Goal: Task Accomplishment & Management: Use online tool/utility

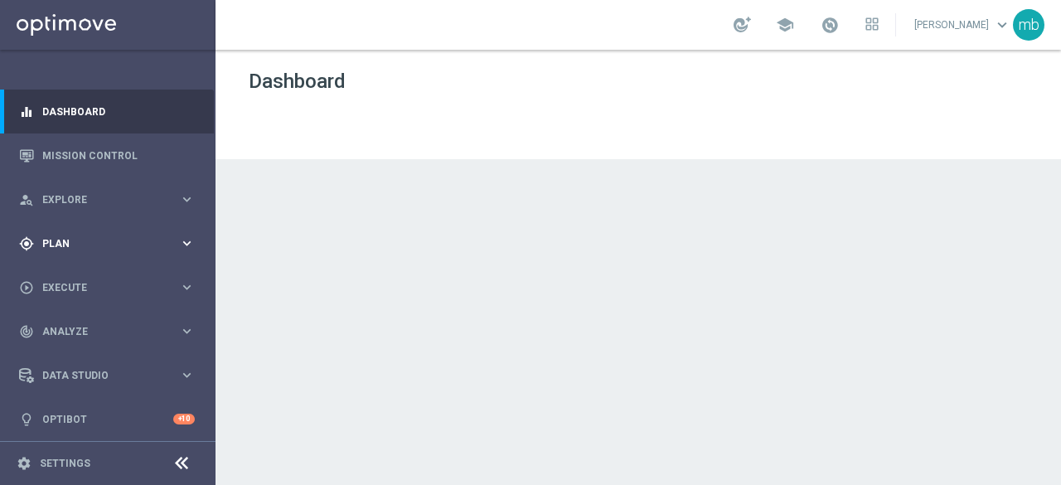
click at [183, 238] on icon "keyboard_arrow_right" at bounding box center [187, 243] width 16 height 16
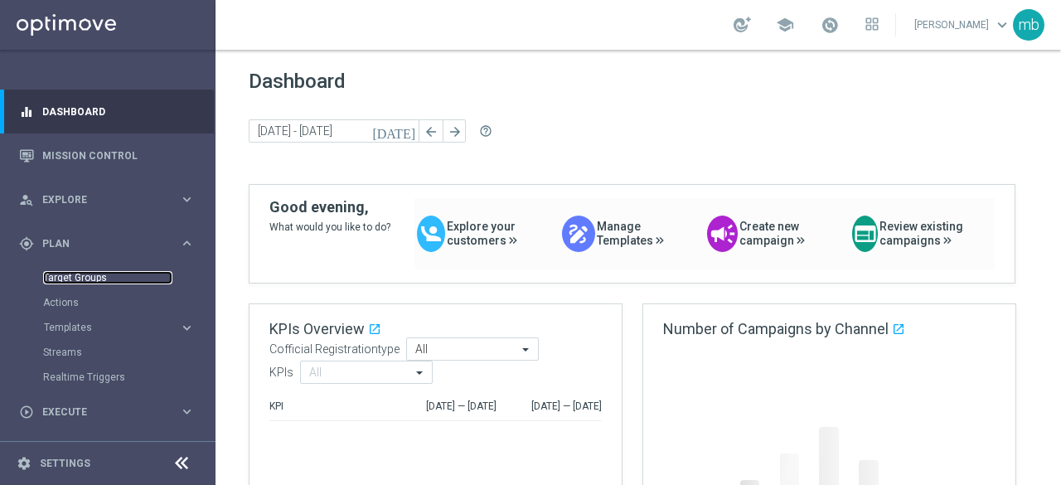
click at [75, 275] on link "Target Groups" at bounding box center [107, 277] width 129 height 13
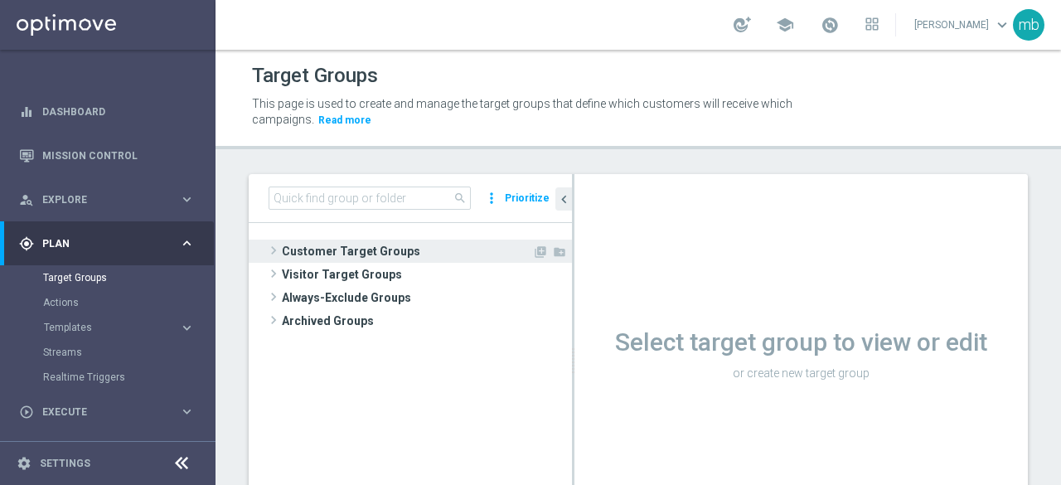
click at [275, 245] on span at bounding box center [273, 250] width 17 height 20
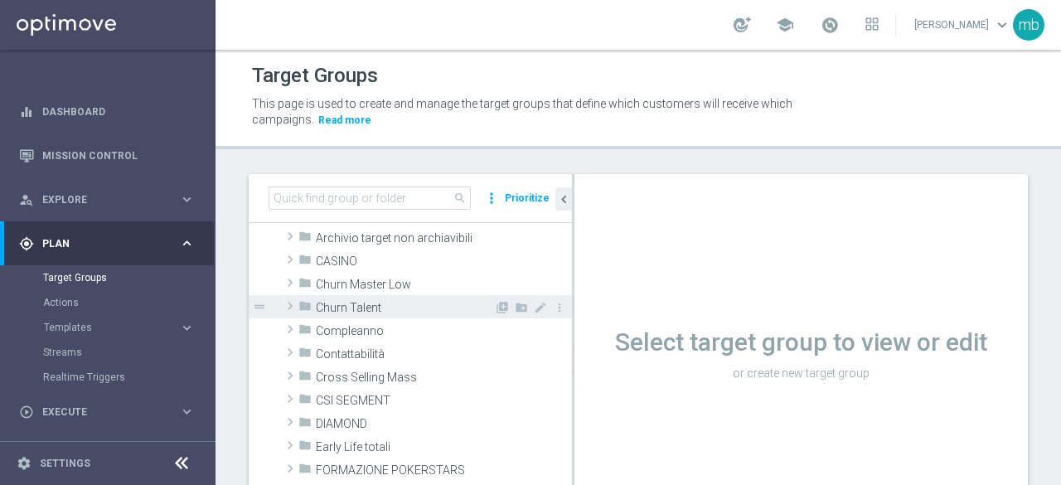
scroll to position [83, 0]
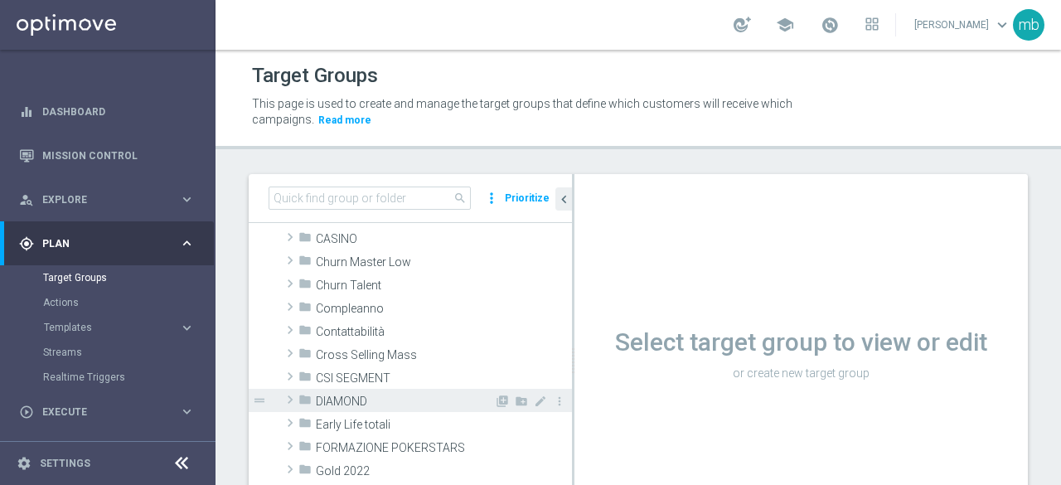
click at [293, 399] on span at bounding box center [290, 400] width 17 height 20
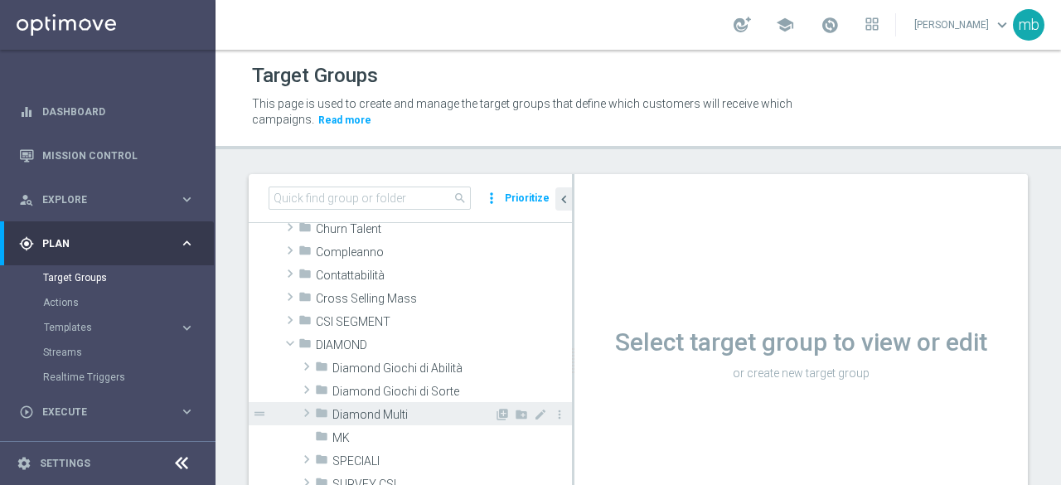
scroll to position [166, 0]
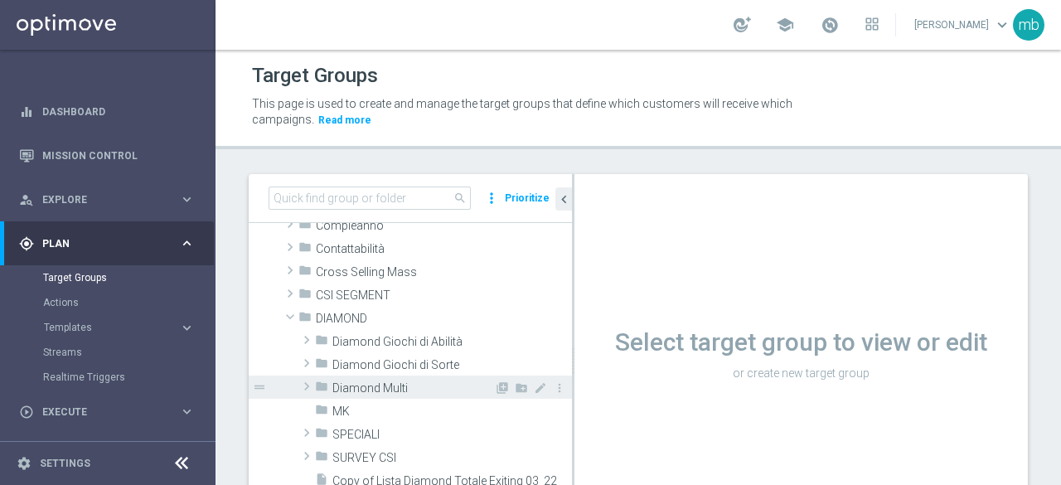
click at [371, 391] on span "Diamond Multi" at bounding box center [413, 388] width 162 height 14
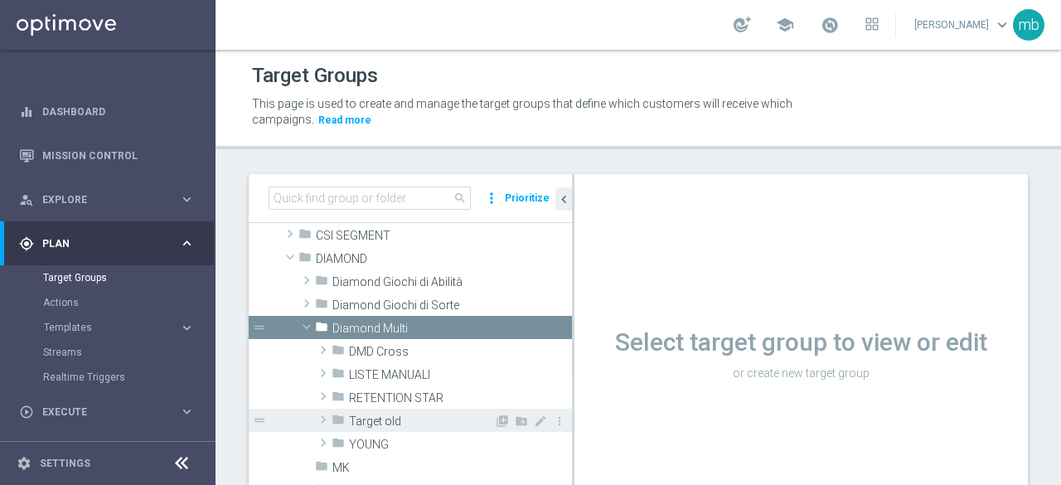
scroll to position [249, 0]
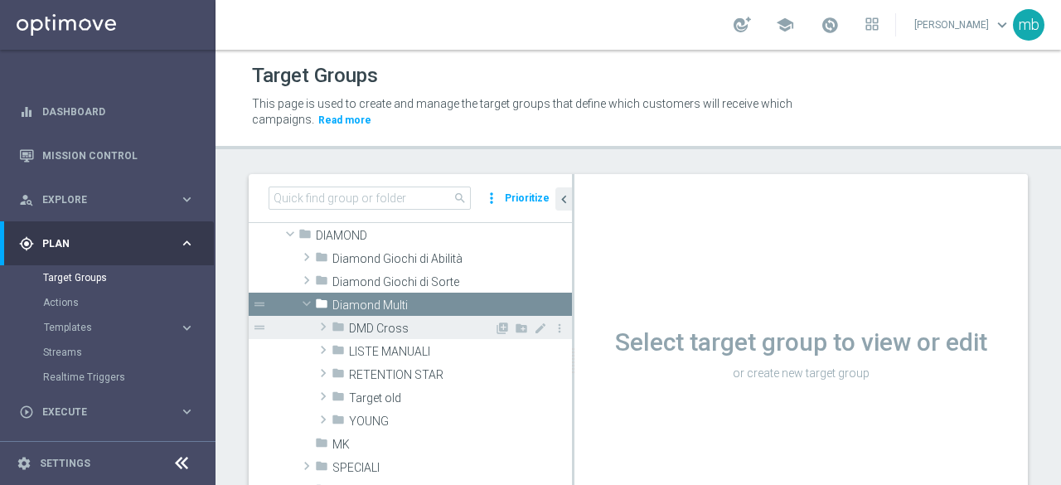
click at [322, 327] on span at bounding box center [323, 327] width 17 height 20
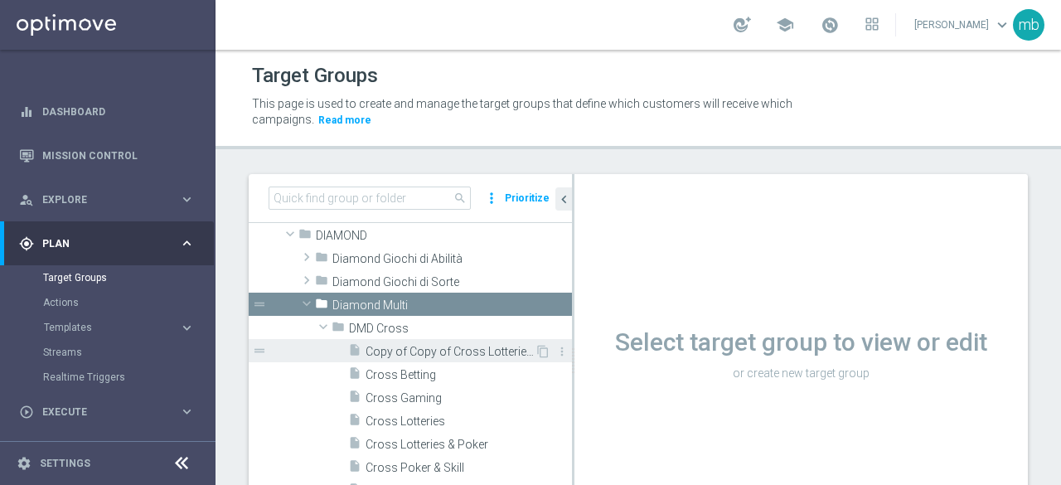
scroll to position [332, 0]
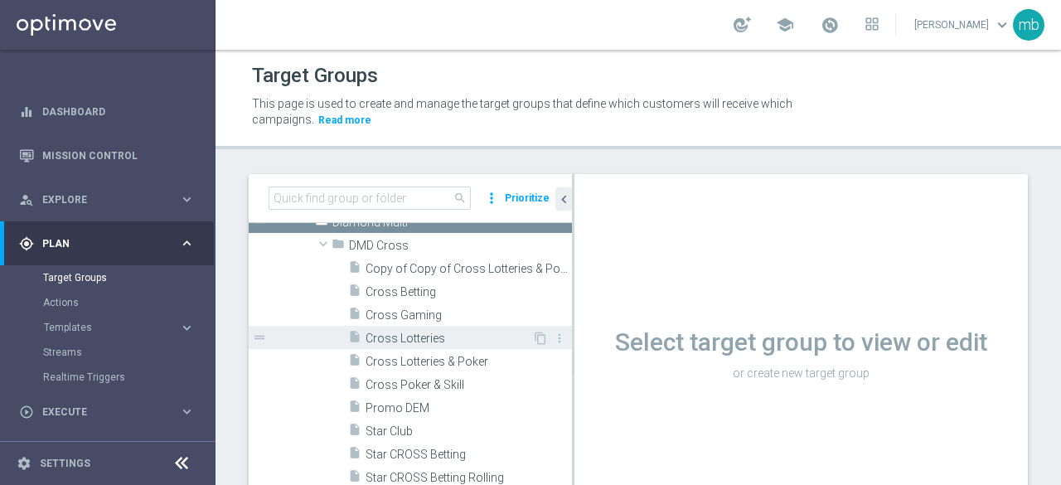
click at [403, 337] on span "Cross Lotteries" at bounding box center [449, 339] width 167 height 14
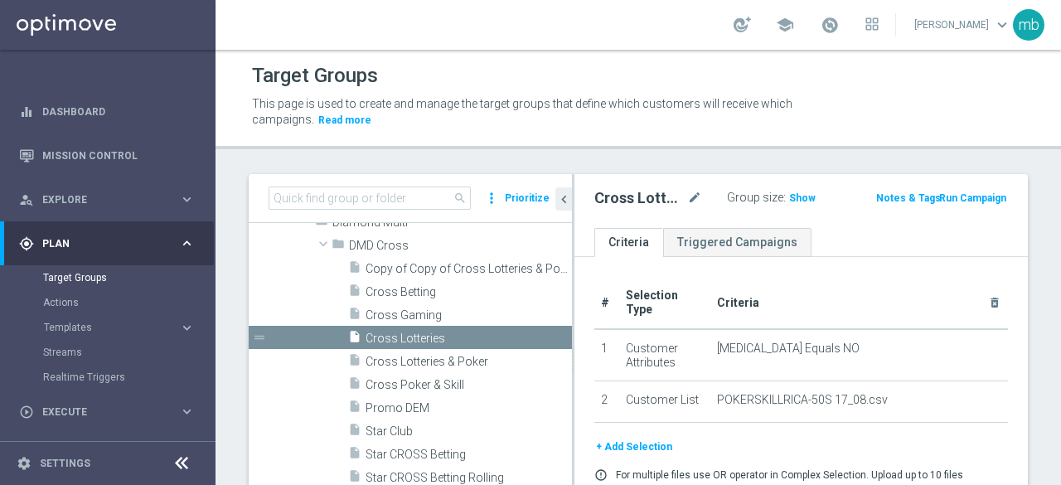
click at [637, 447] on button "+ Add Selection" at bounding box center [634, 447] width 80 height 18
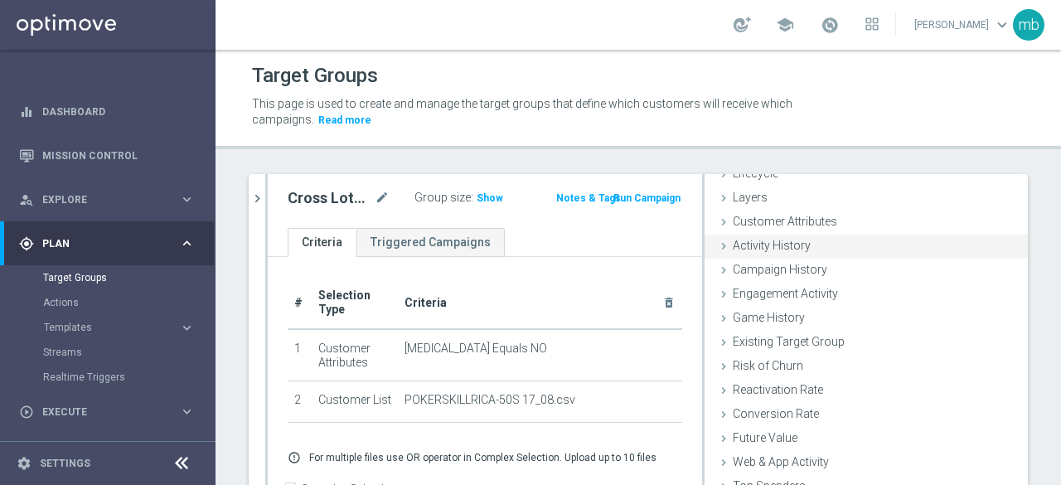
scroll to position [76, 0]
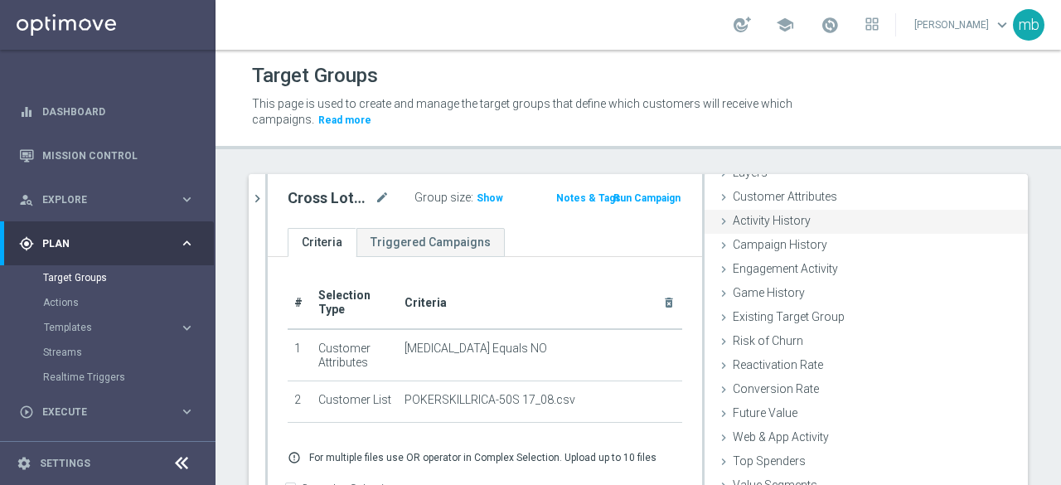
click at [717, 220] on icon at bounding box center [723, 221] width 13 height 13
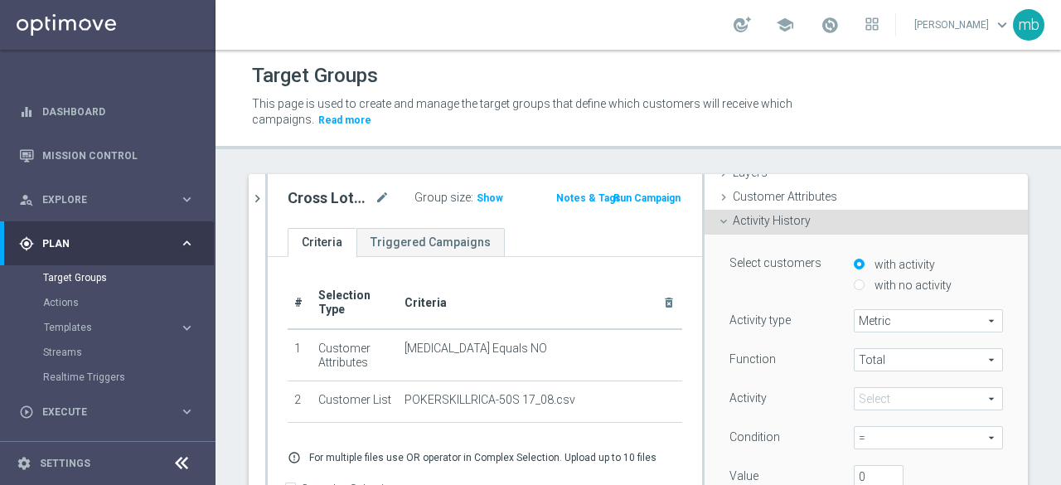
scroll to position [0, 0]
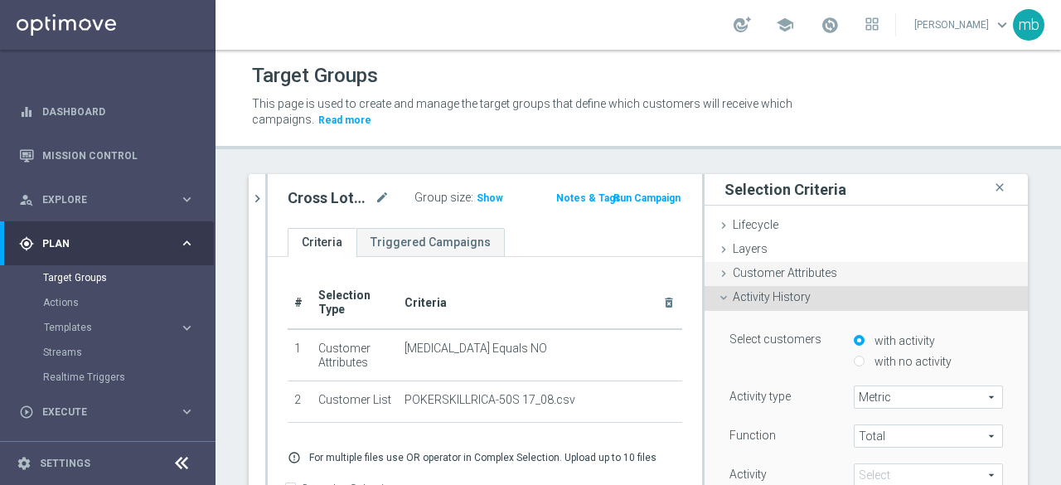
click at [717, 271] on icon at bounding box center [723, 273] width 13 height 13
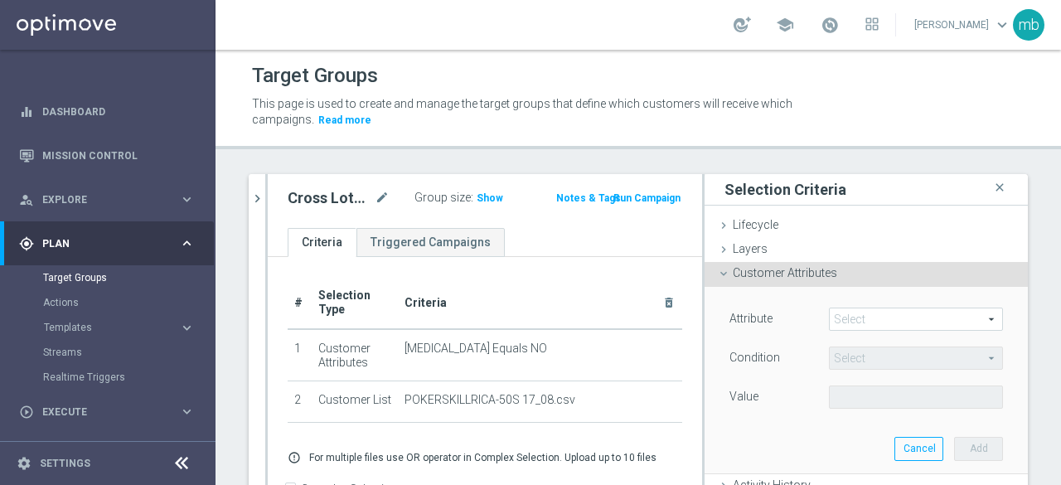
click at [887, 320] on span at bounding box center [916, 319] width 172 height 22
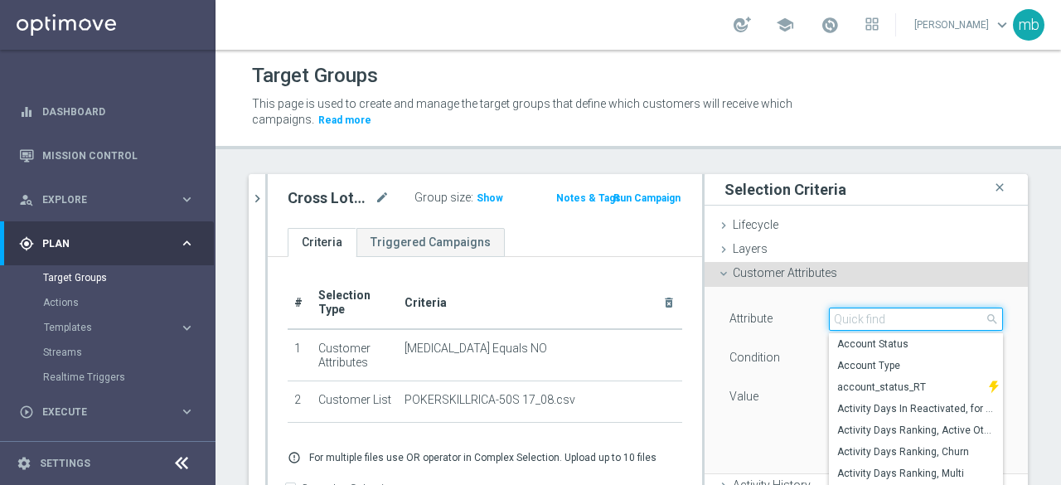
click at [887, 320] on input "search" at bounding box center [916, 319] width 174 height 23
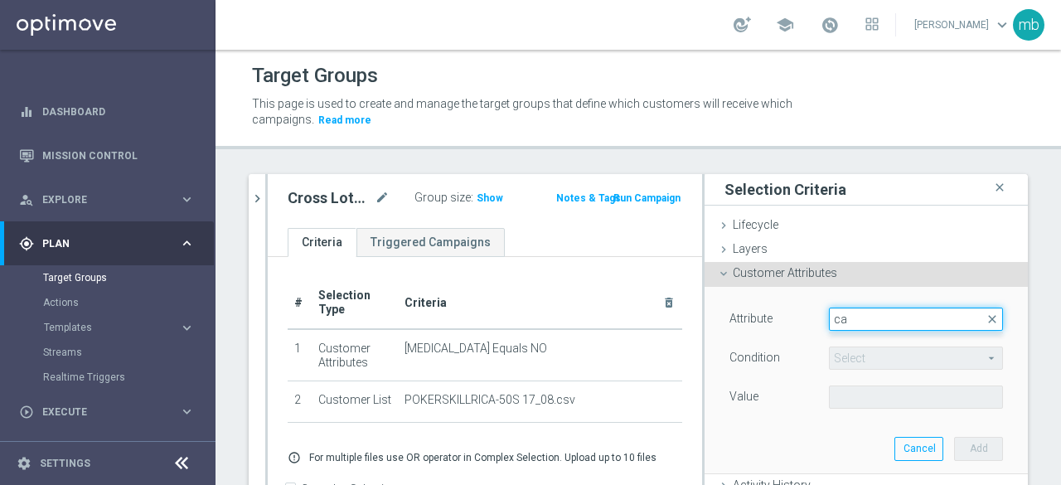
type input "c"
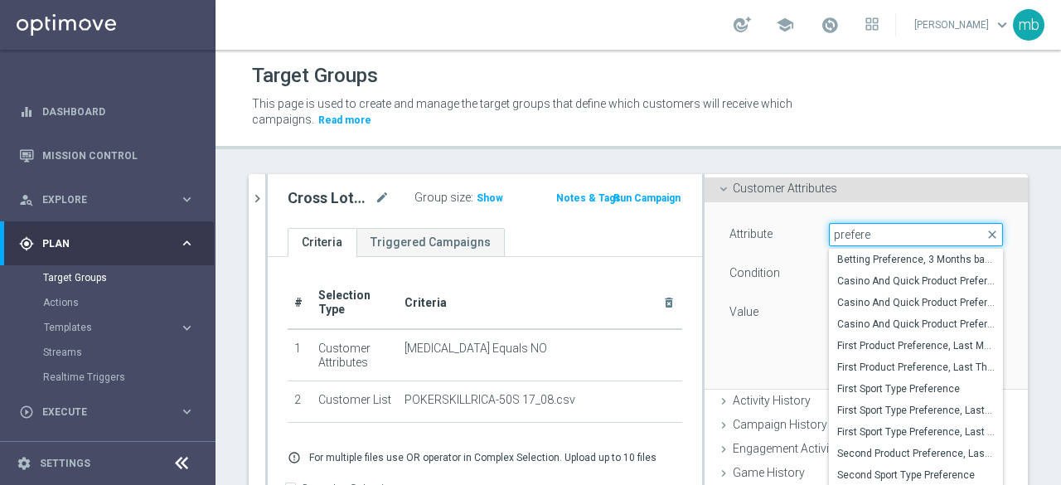
scroll to position [1, 0]
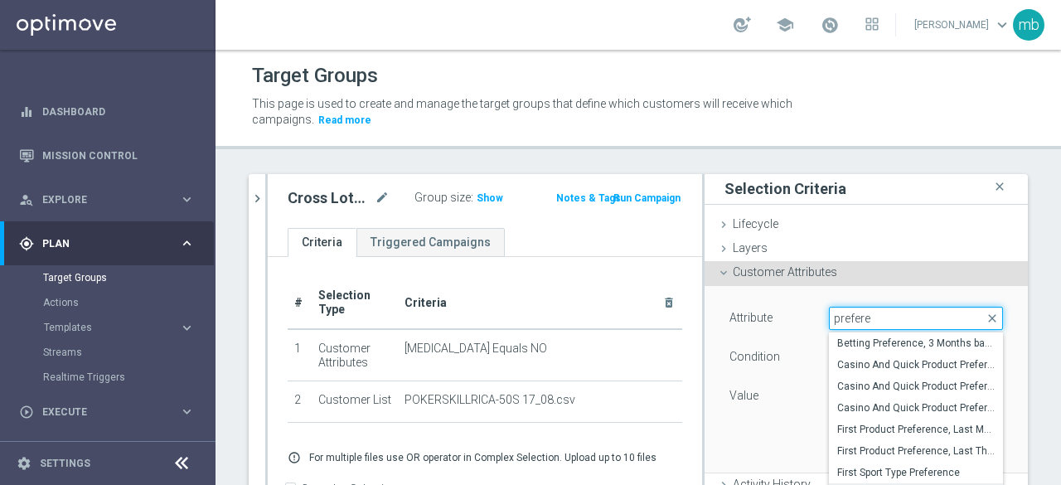
type input "prefere"
drag, startPoint x: 836, startPoint y: 317, endPoint x: 813, endPoint y: 317, distance: 23.2
click at [829, 317] on input "prefere" at bounding box center [916, 318] width 174 height 23
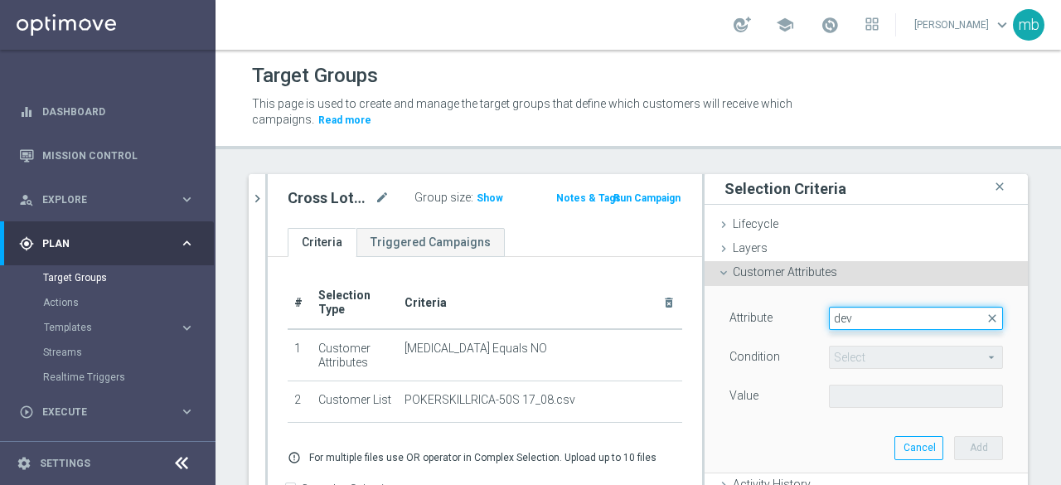
scroll to position [0, 0]
type input "d"
type input "c"
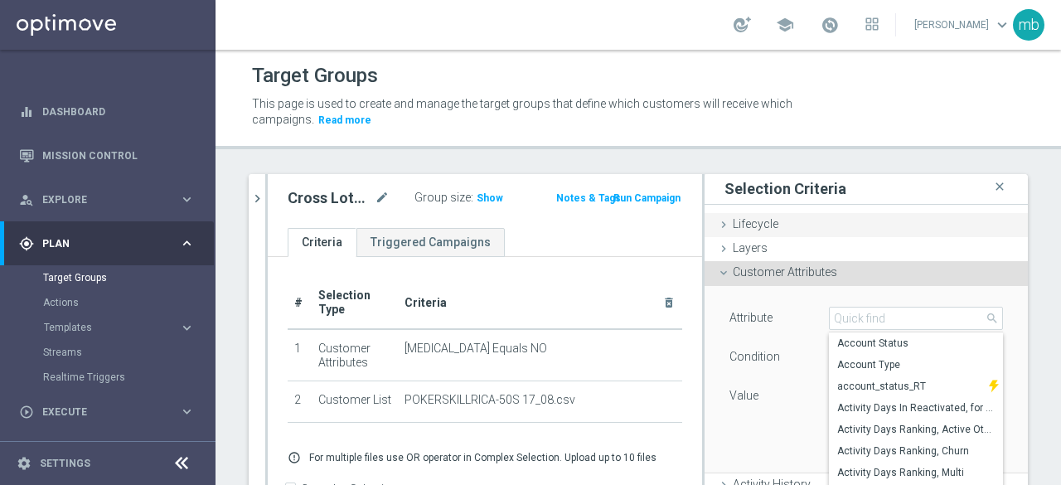
click at [733, 220] on span "Lifecycle" at bounding box center [756, 223] width 46 height 13
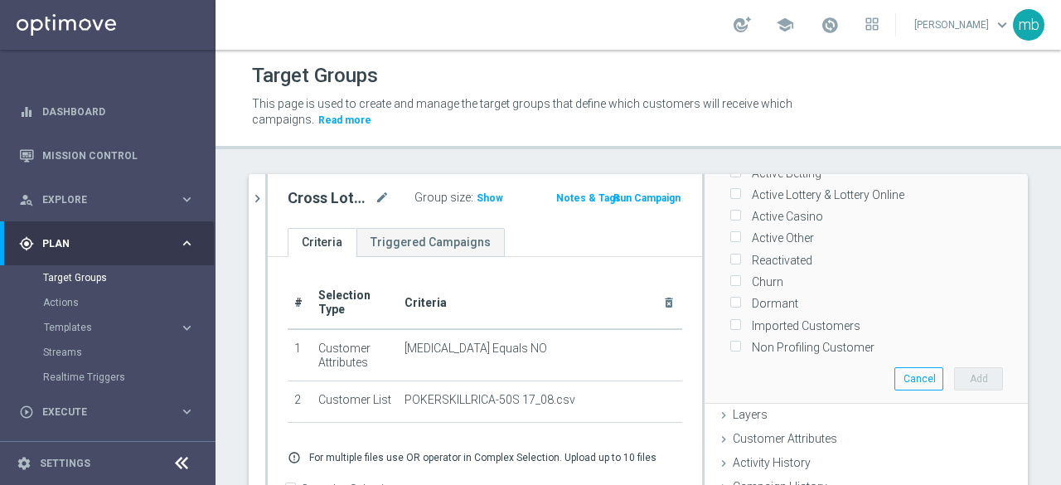
scroll to position [1, 0]
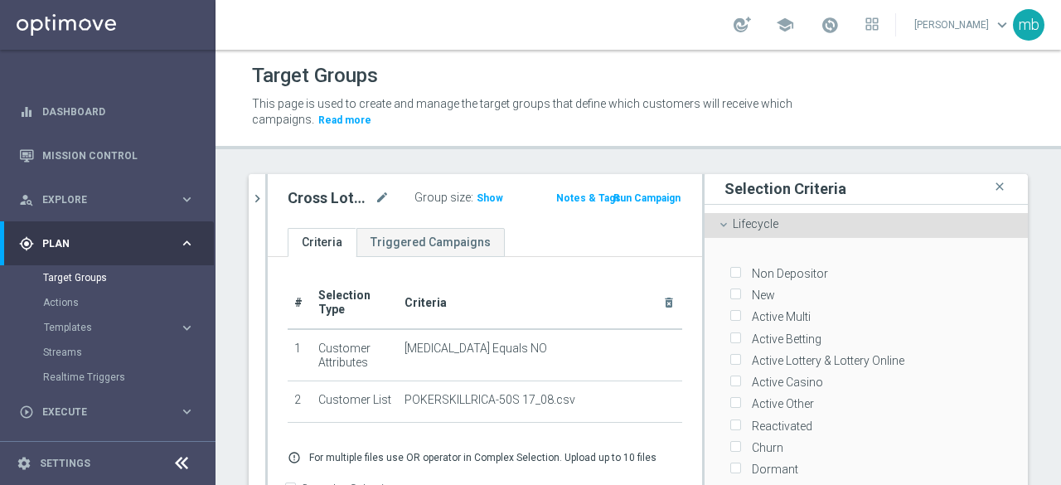
click at [733, 223] on span "Lifecycle" at bounding box center [756, 223] width 46 height 13
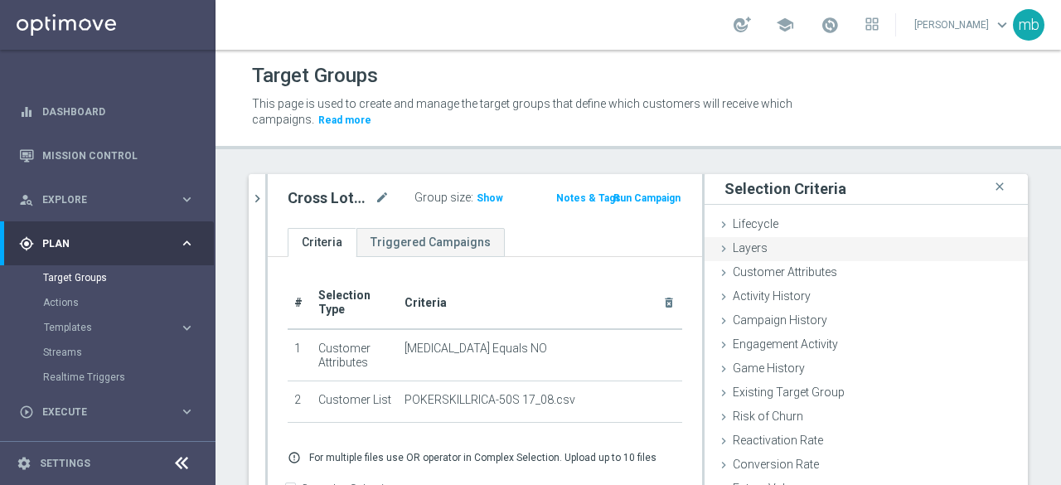
click at [717, 250] on icon at bounding box center [723, 248] width 13 height 13
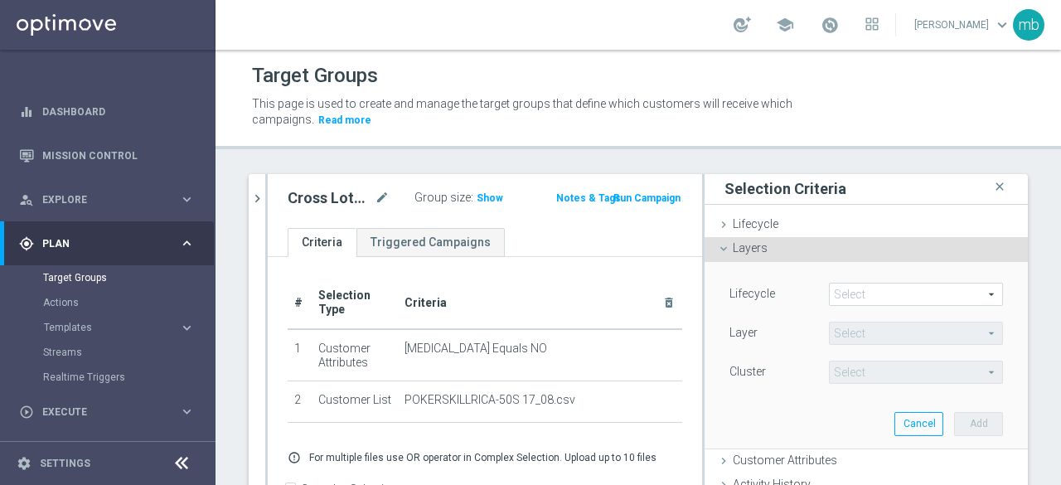
click at [892, 288] on span at bounding box center [916, 294] width 172 height 22
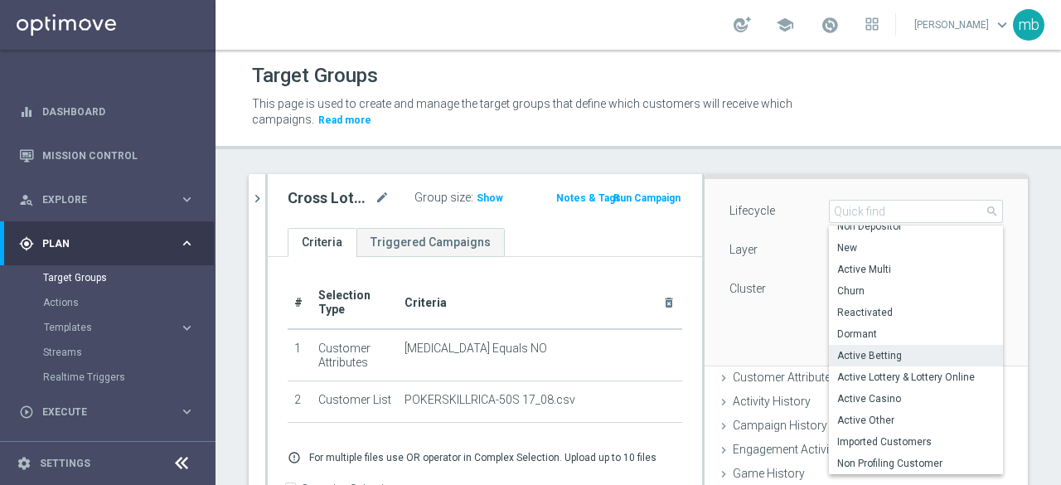
scroll to position [0, 0]
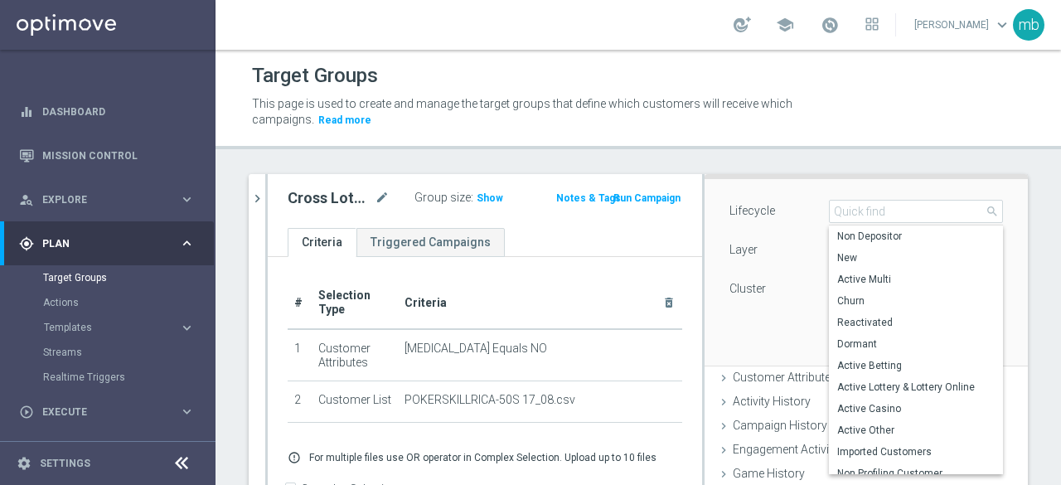
click at [794, 202] on div "Lifecycle" at bounding box center [766, 213] width 99 height 27
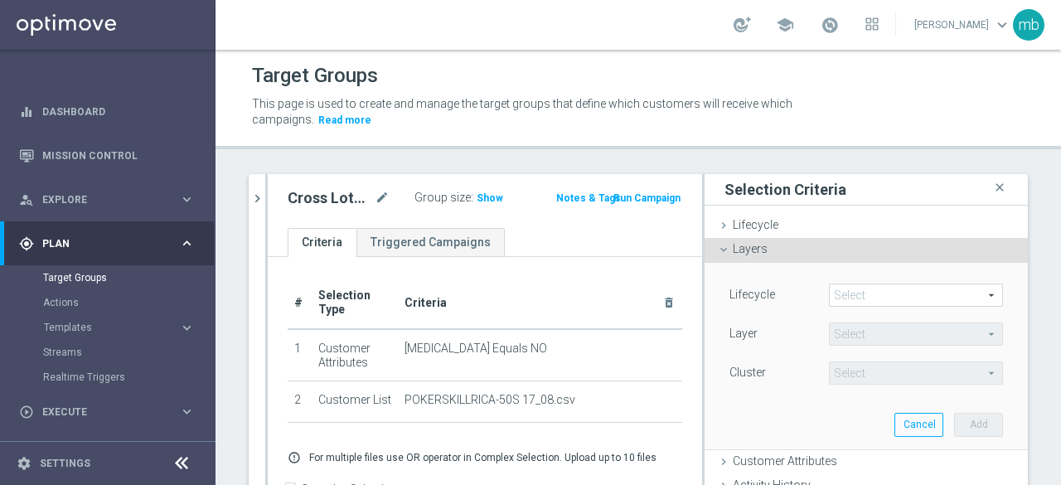
click at [717, 251] on icon at bounding box center [723, 249] width 13 height 13
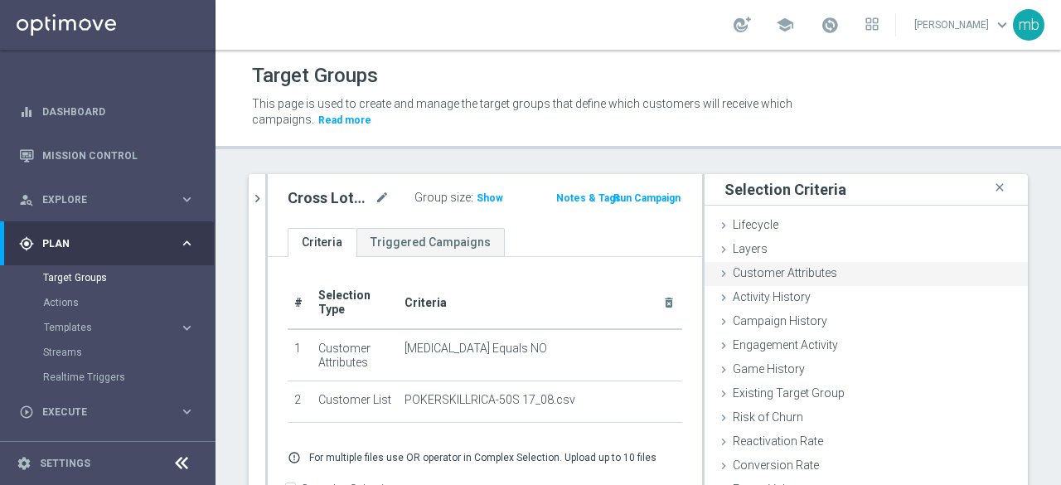
click at [717, 274] on icon at bounding box center [723, 273] width 13 height 13
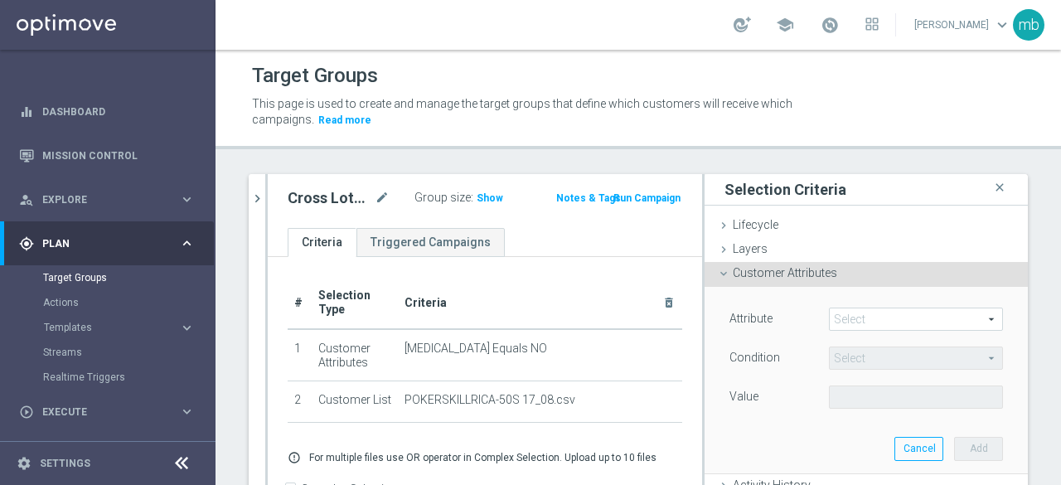
click at [844, 312] on span at bounding box center [916, 319] width 172 height 22
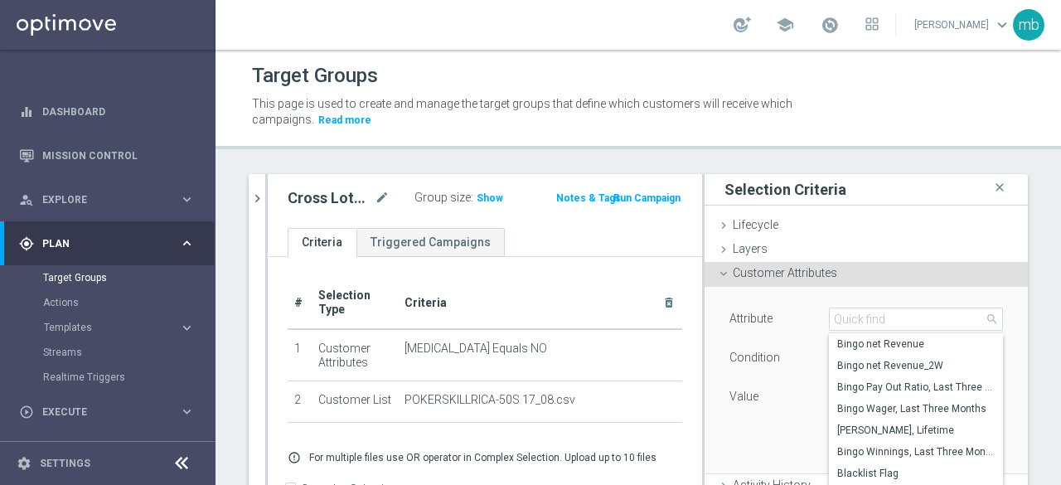
scroll to position [560, 0]
click at [749, 278] on span "Customer Attributes" at bounding box center [785, 272] width 104 height 13
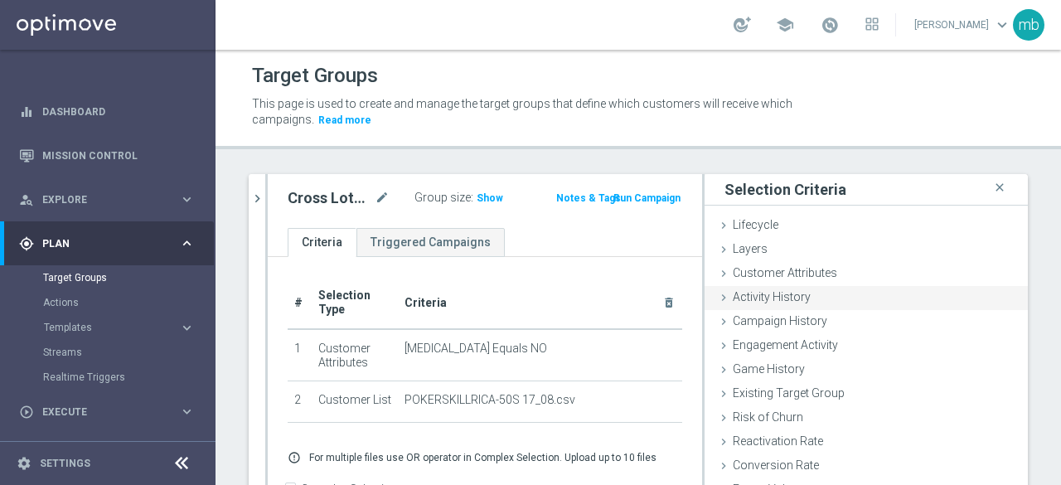
click at [737, 300] on span "Activity History" at bounding box center [772, 296] width 78 height 13
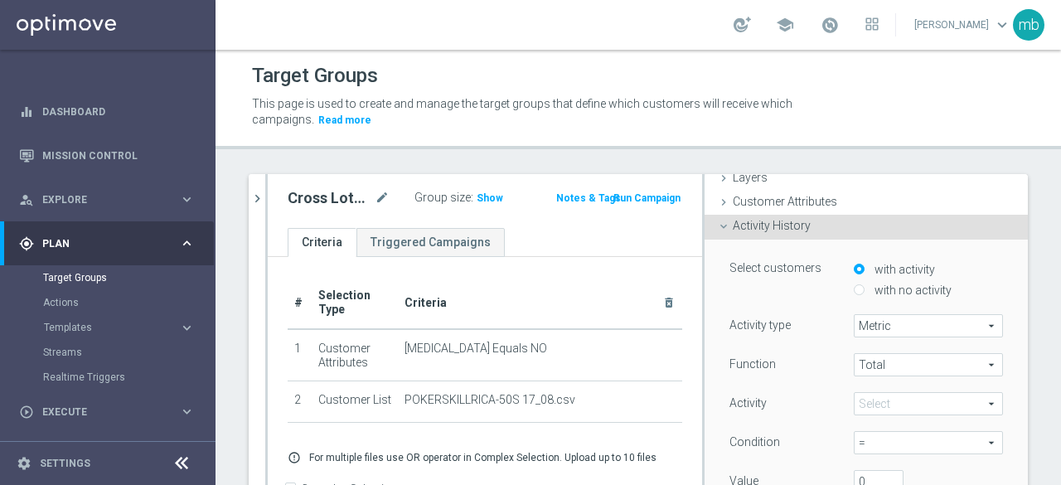
scroll to position [0, 0]
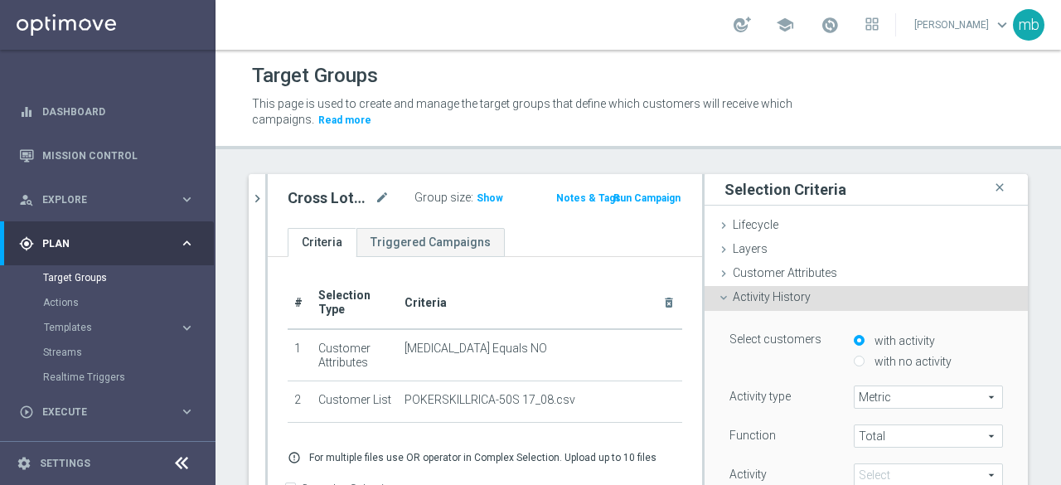
click at [736, 296] on span "Activity History" at bounding box center [772, 296] width 78 height 13
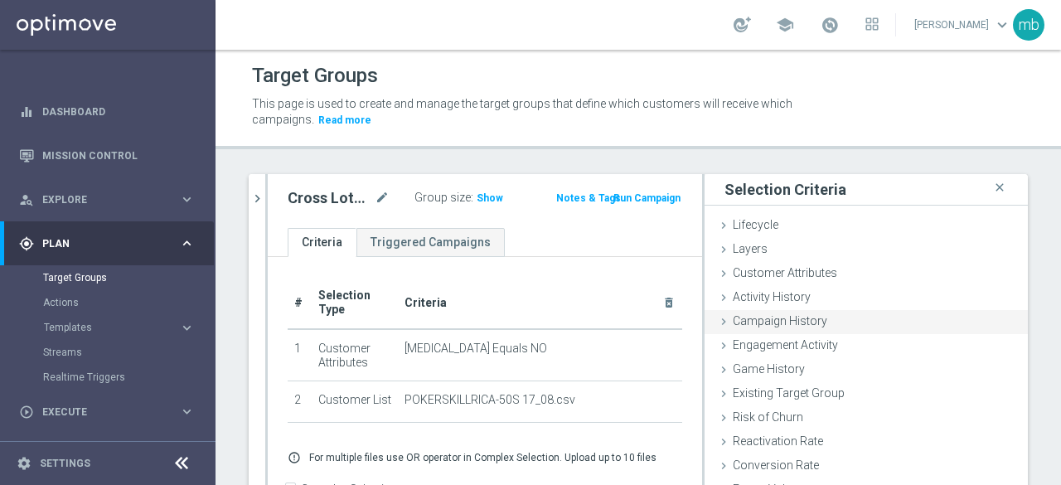
click at [743, 324] on span "Campaign History" at bounding box center [780, 320] width 94 height 13
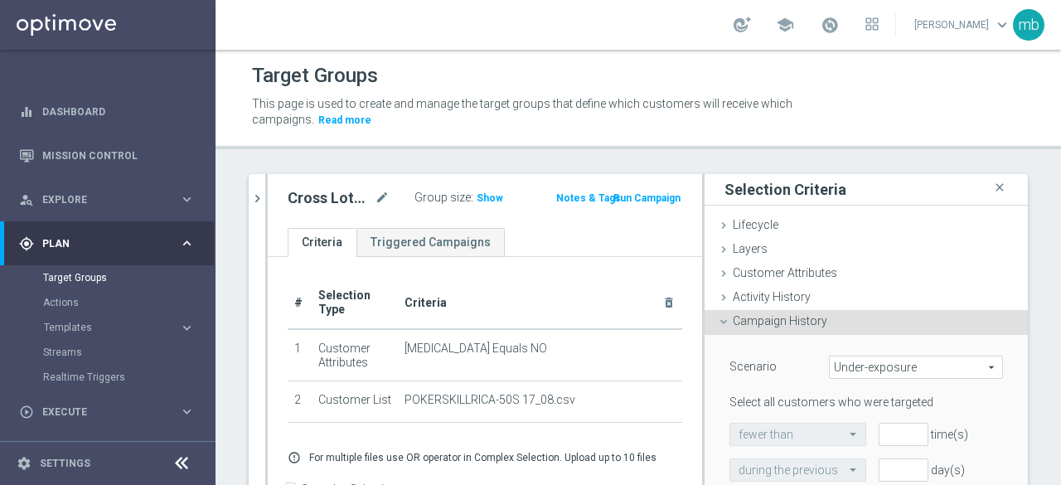
click at [737, 316] on span "Campaign History" at bounding box center [780, 320] width 94 height 13
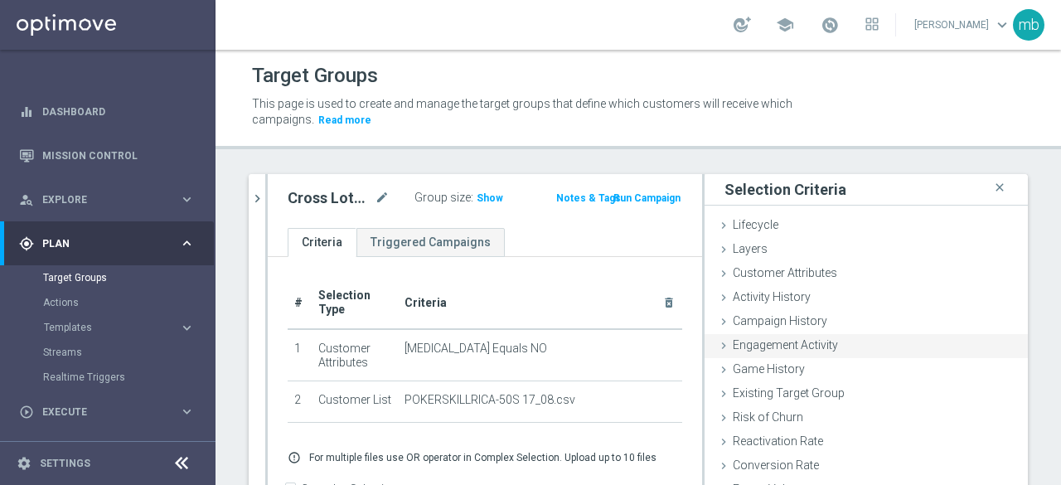
click at [753, 342] on span "Engagement Activity" at bounding box center [785, 344] width 105 height 13
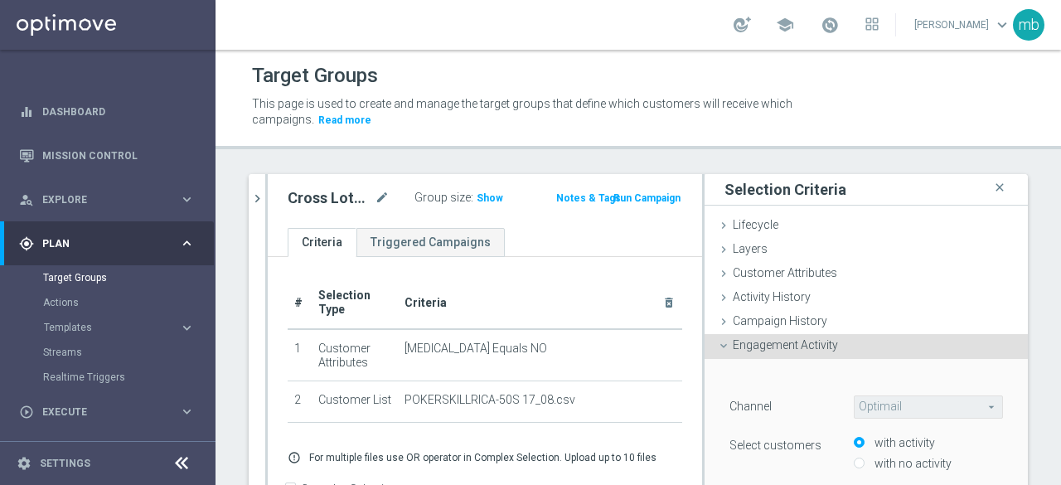
click at [755, 338] on span "Engagement Activity" at bounding box center [785, 344] width 105 height 13
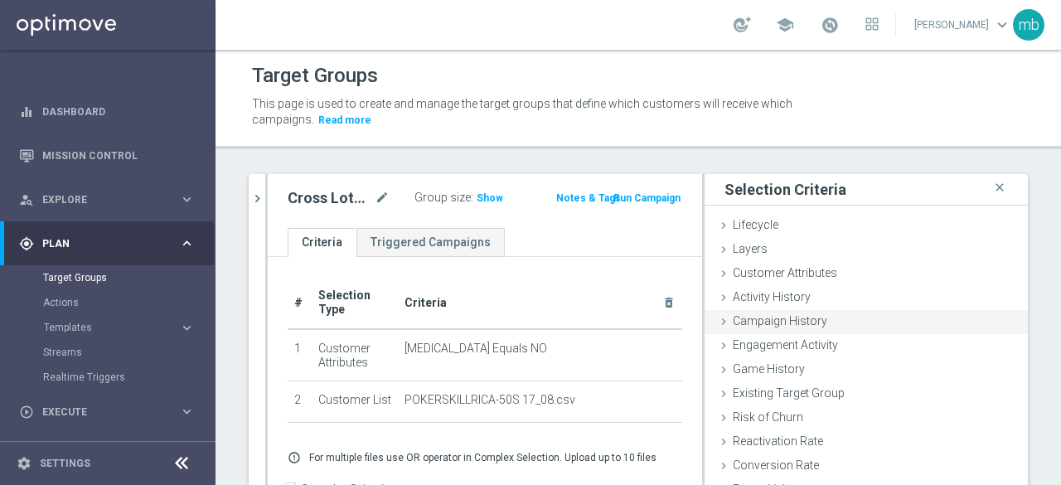
click at [757, 322] on span "Campaign History" at bounding box center [780, 320] width 94 height 13
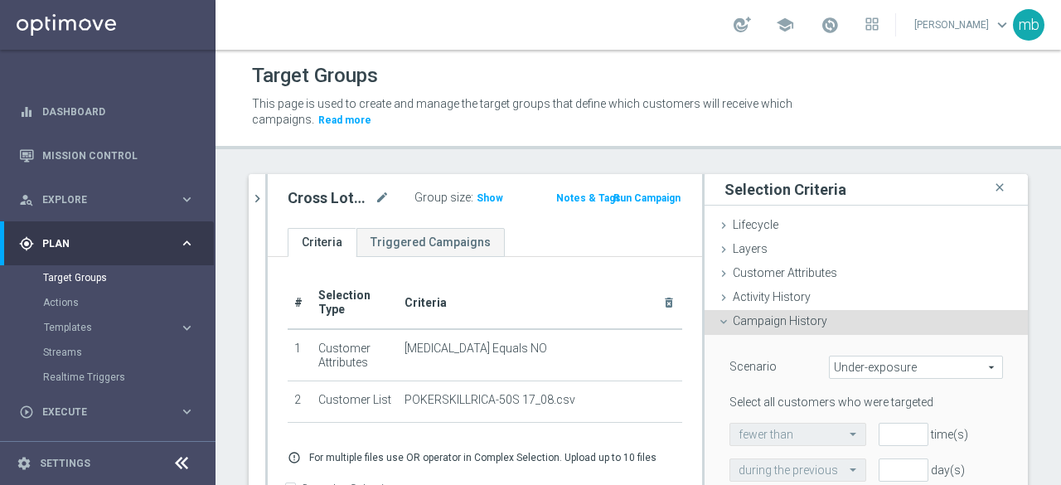
click at [757, 322] on span "Campaign History" at bounding box center [780, 320] width 94 height 13
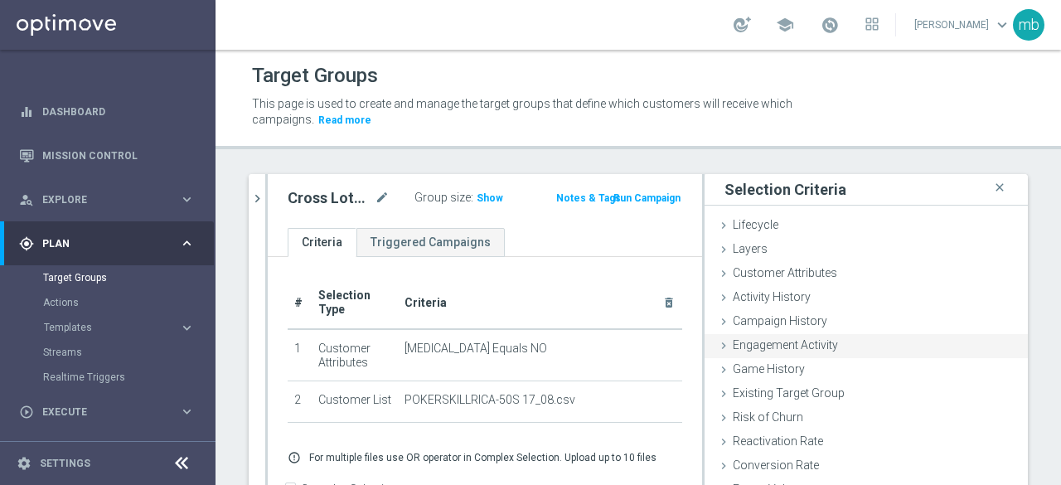
click at [755, 344] on span "Engagement Activity" at bounding box center [785, 344] width 105 height 13
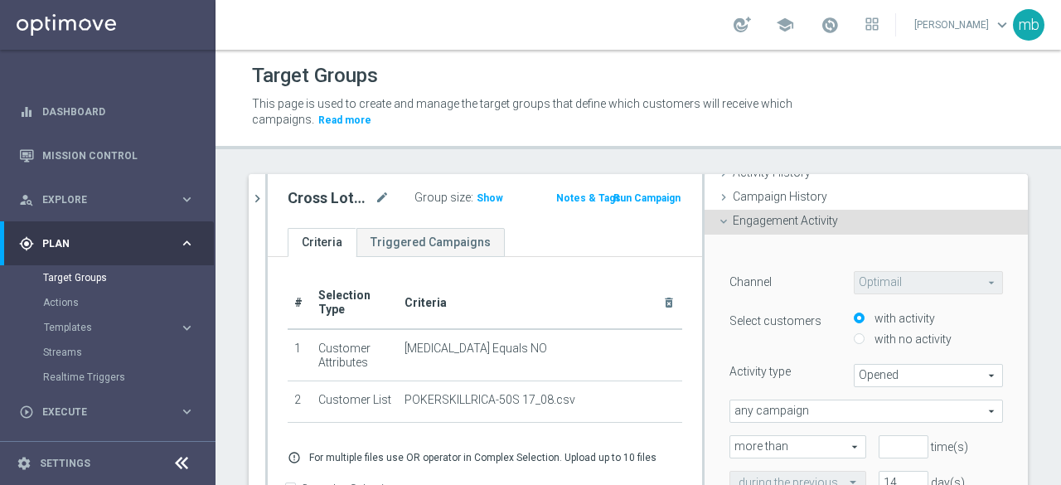
scroll to position [83, 0]
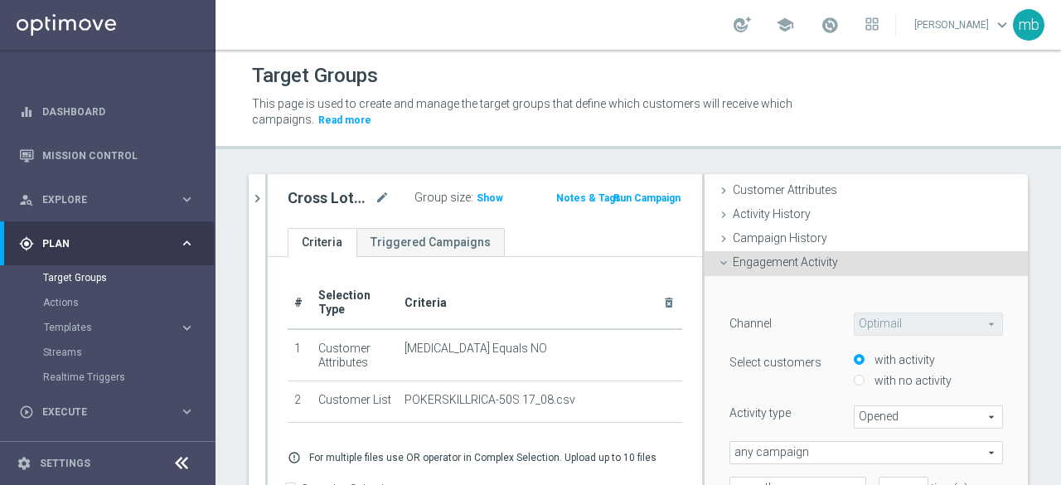
click at [767, 266] on span "Engagement Activity" at bounding box center [785, 261] width 105 height 13
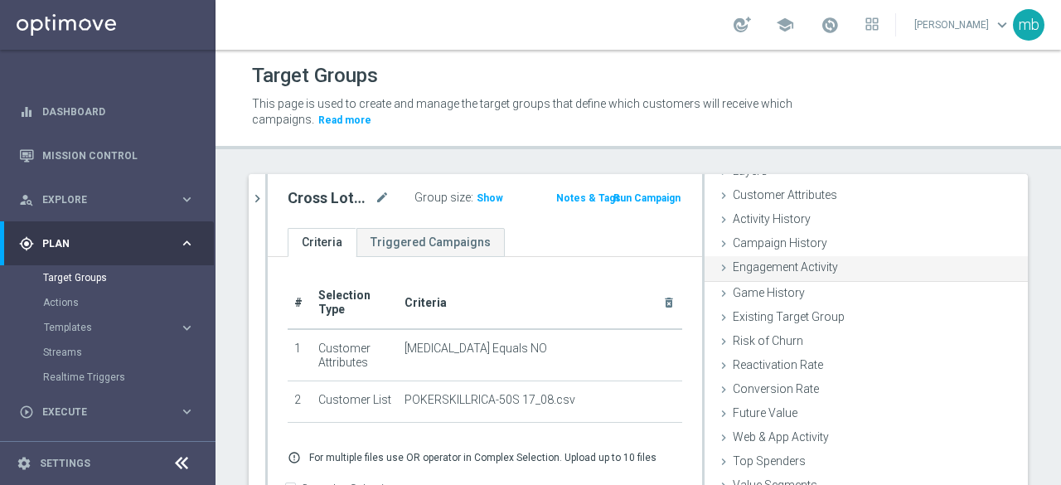
scroll to position [76, 0]
click at [767, 291] on span "Game History" at bounding box center [769, 292] width 72 height 13
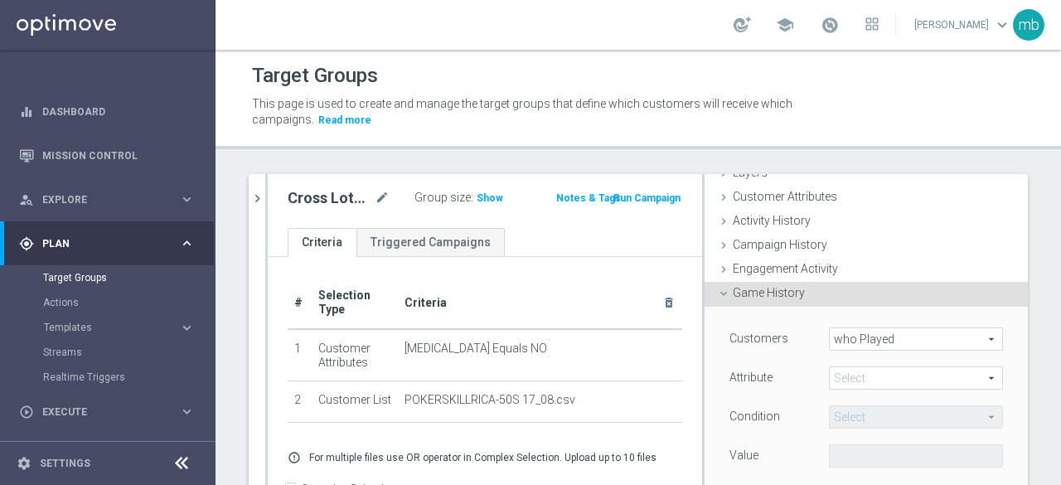
scroll to position [83, 0]
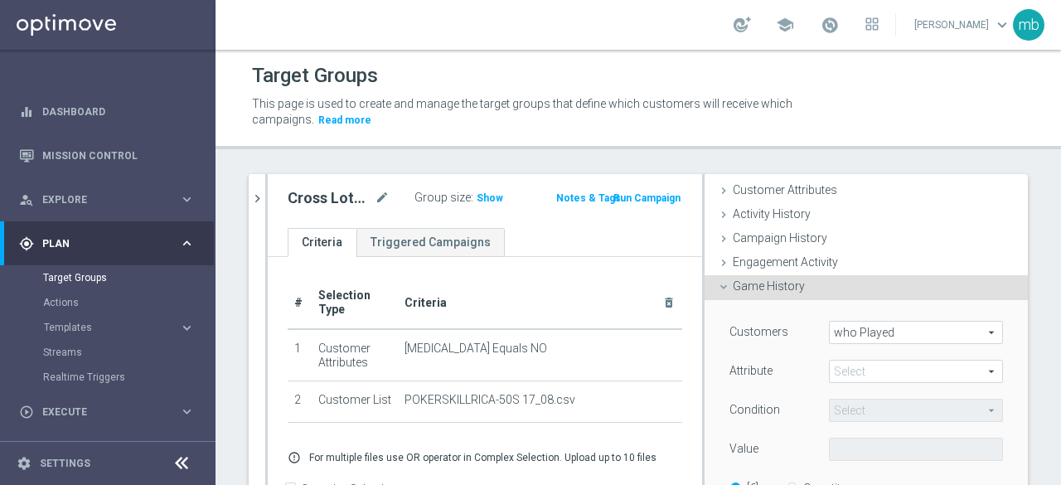
click at [764, 291] on span "Game History" at bounding box center [769, 285] width 72 height 13
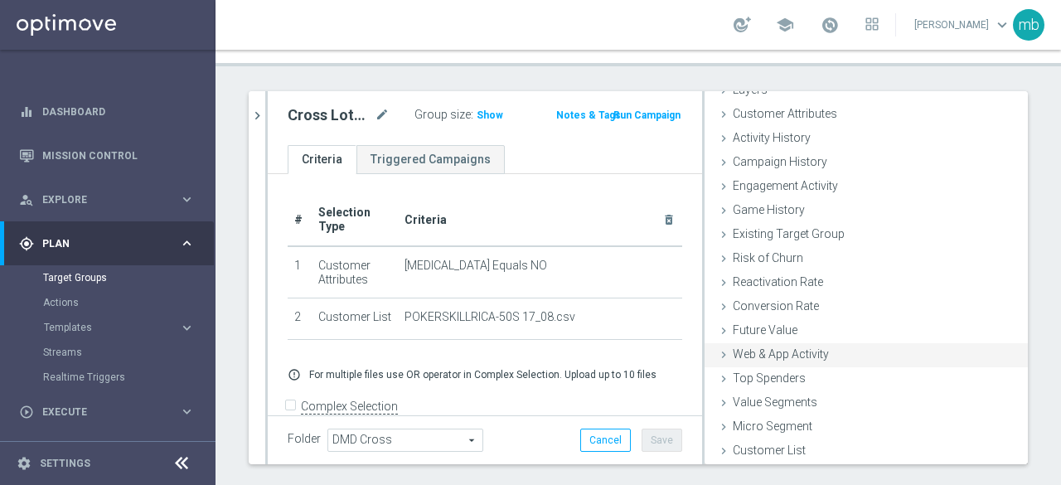
click at [782, 352] on span "Web & App Activity" at bounding box center [781, 353] width 96 height 13
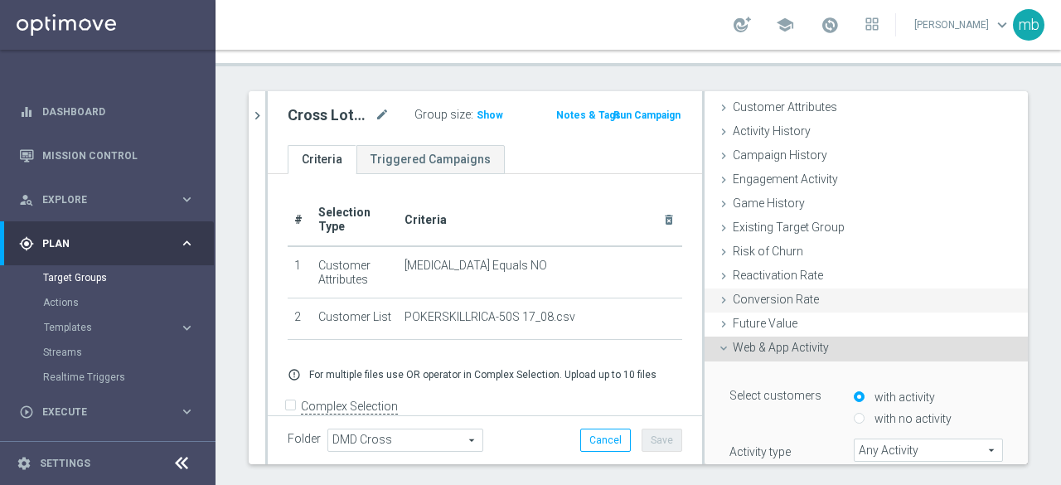
scroll to position [166, 0]
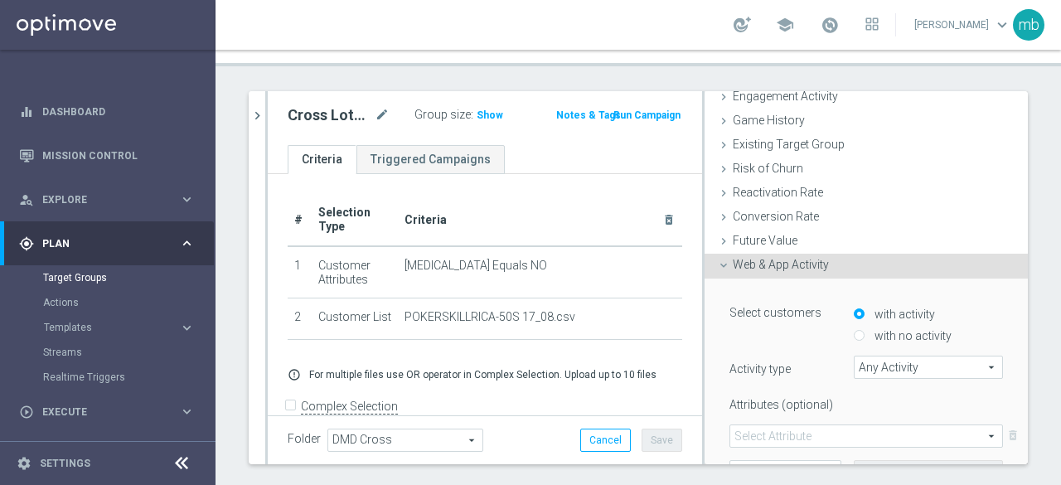
click at [889, 375] on span "Any Activity" at bounding box center [929, 367] width 148 height 22
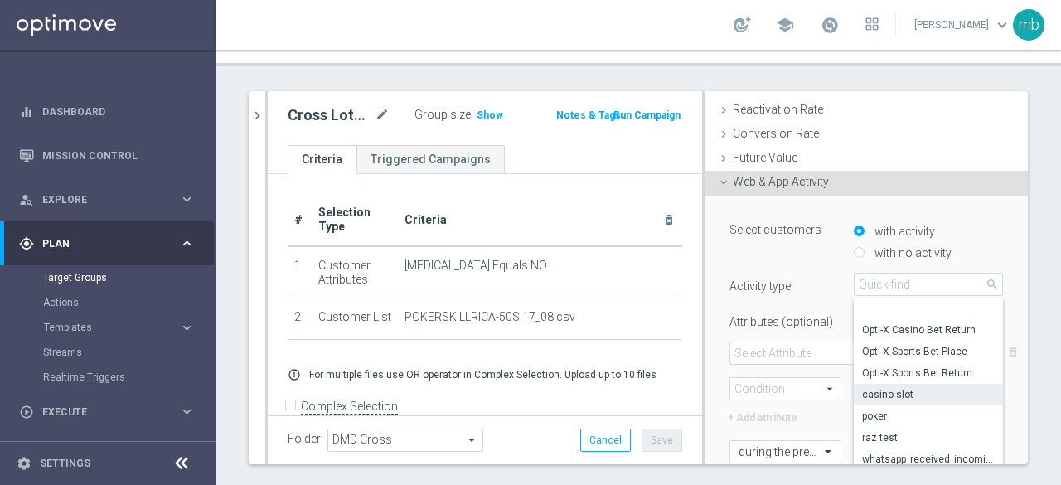
scroll to position [298, 0]
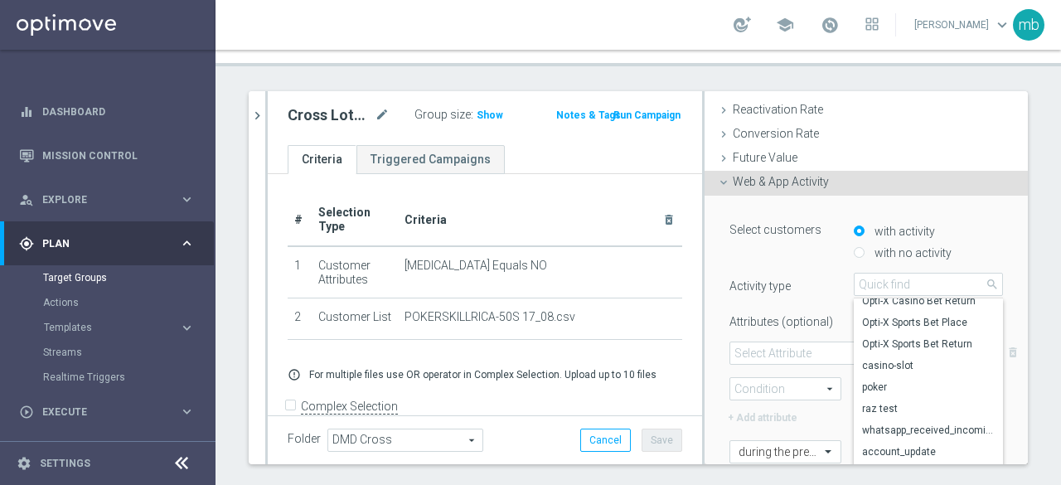
click at [766, 184] on span "Web & App Activity" at bounding box center [781, 181] width 96 height 13
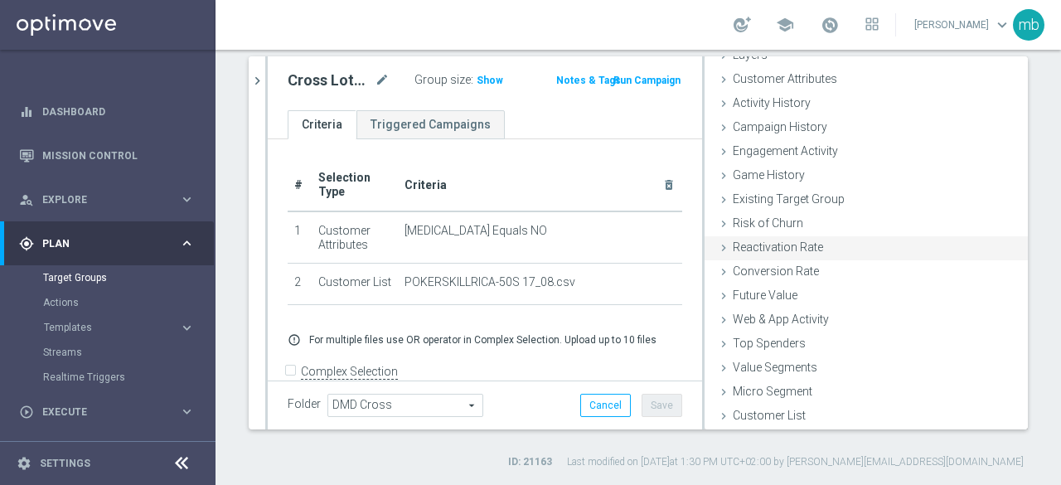
scroll to position [0, 0]
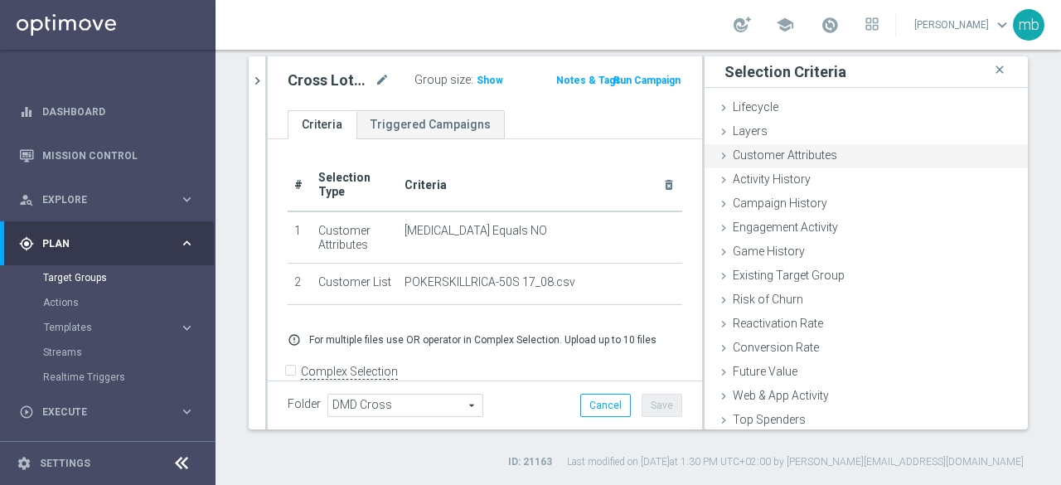
click at [717, 155] on icon at bounding box center [723, 155] width 13 height 13
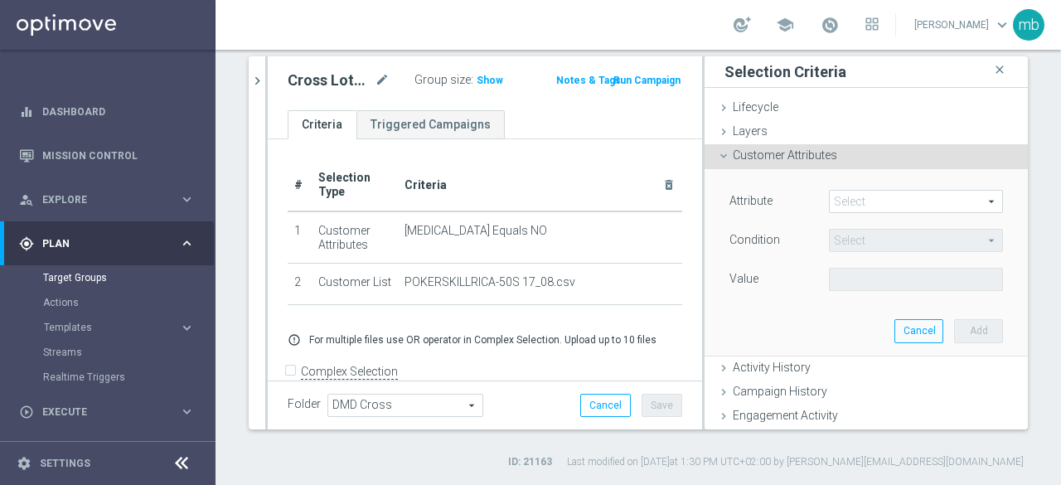
click at [966, 192] on span at bounding box center [916, 202] width 172 height 22
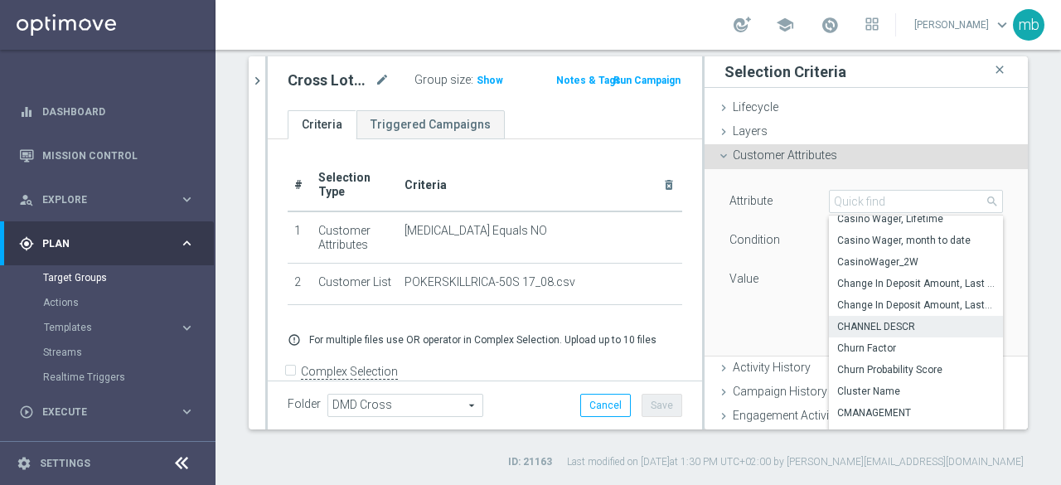
scroll to position [1434, 0]
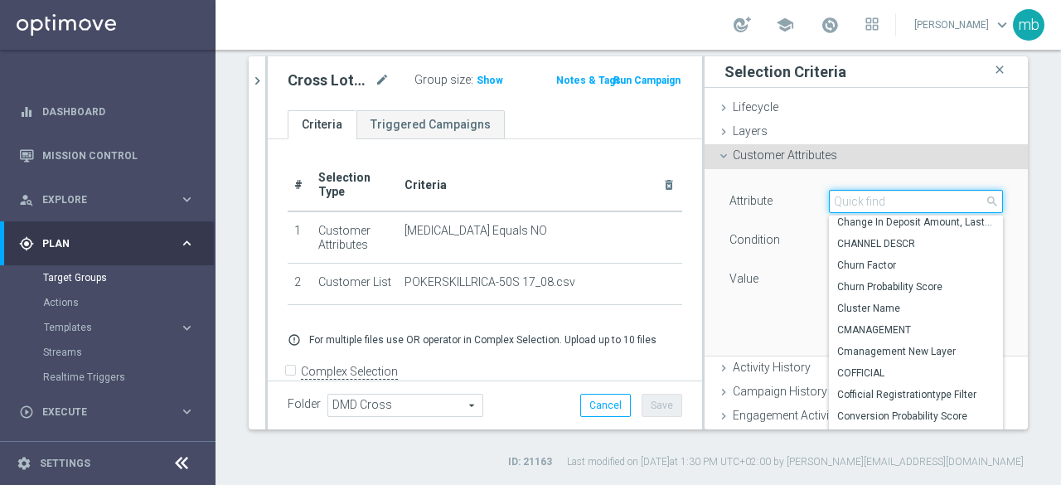
click at [834, 206] on input "search" at bounding box center [916, 201] width 174 height 23
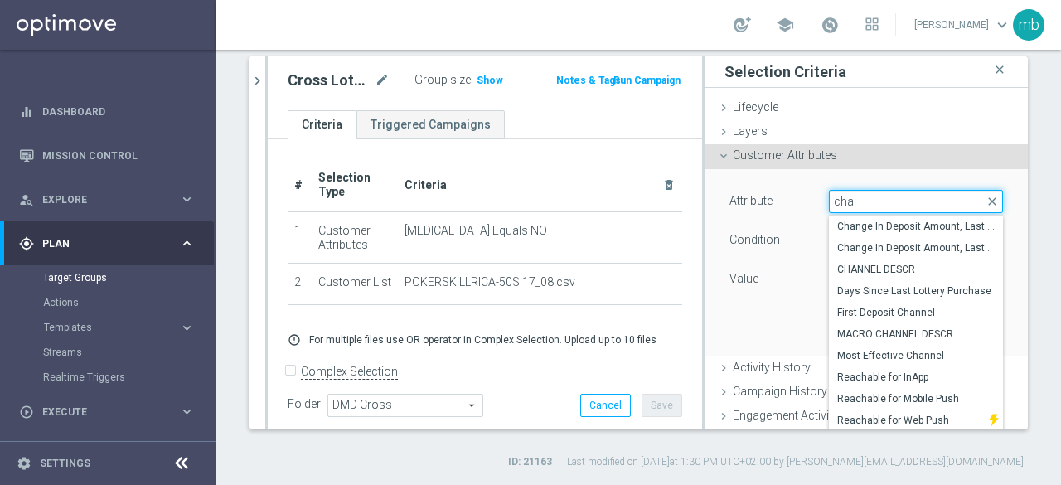
scroll to position [0, 0]
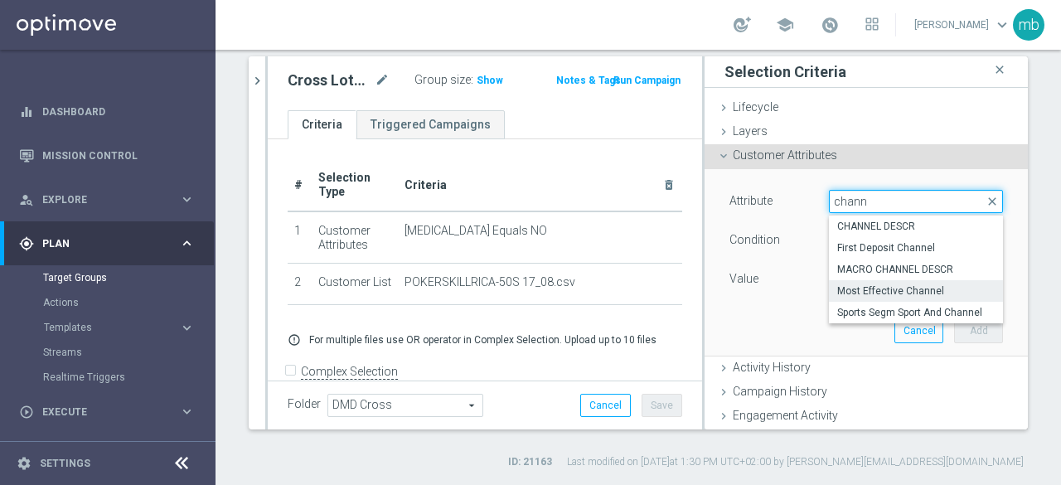
type input "chann"
click at [865, 288] on span "Most Effective Channel" at bounding box center [915, 290] width 157 height 13
type input "Most Effective Channel"
type input "Equals"
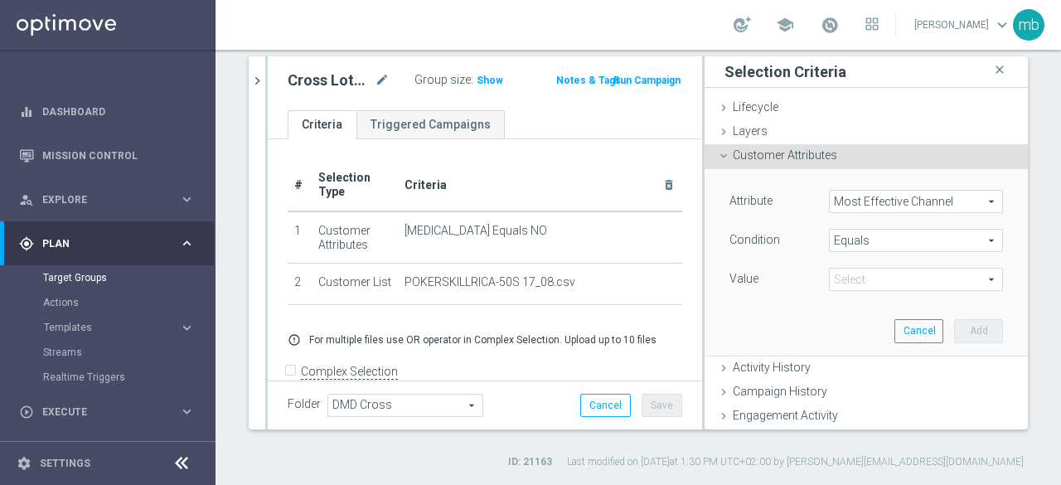
click at [865, 283] on span at bounding box center [916, 280] width 172 height 22
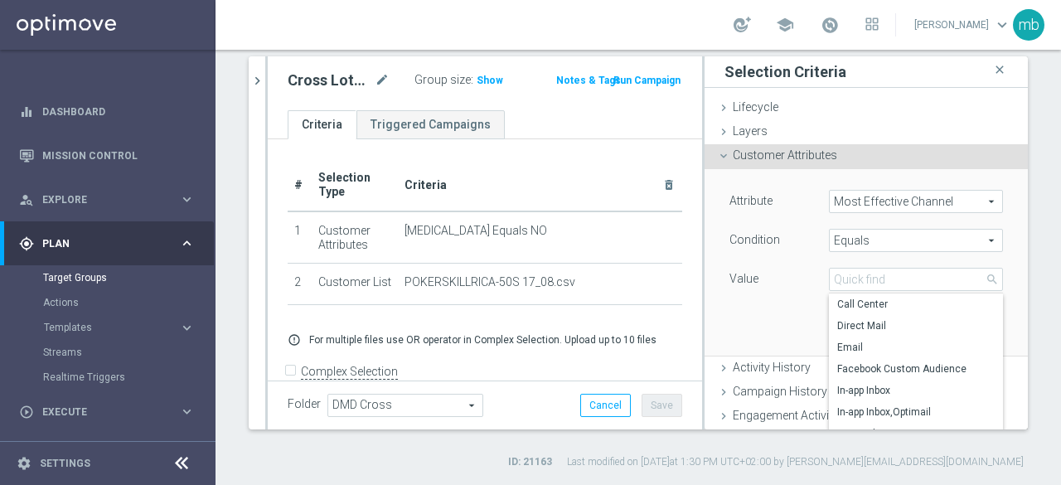
click at [930, 197] on span "Most Effective Channel" at bounding box center [916, 202] width 172 height 22
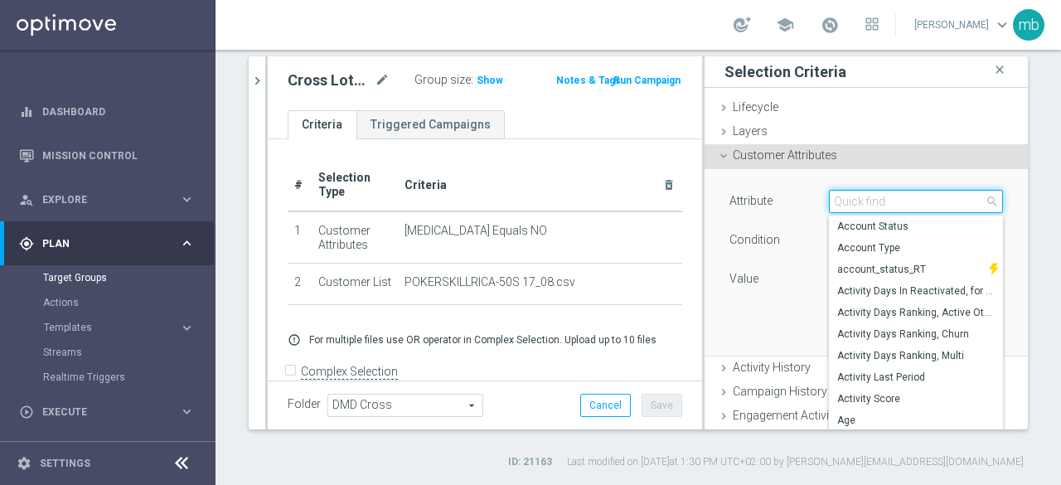
click at [920, 201] on input "search" at bounding box center [916, 201] width 174 height 23
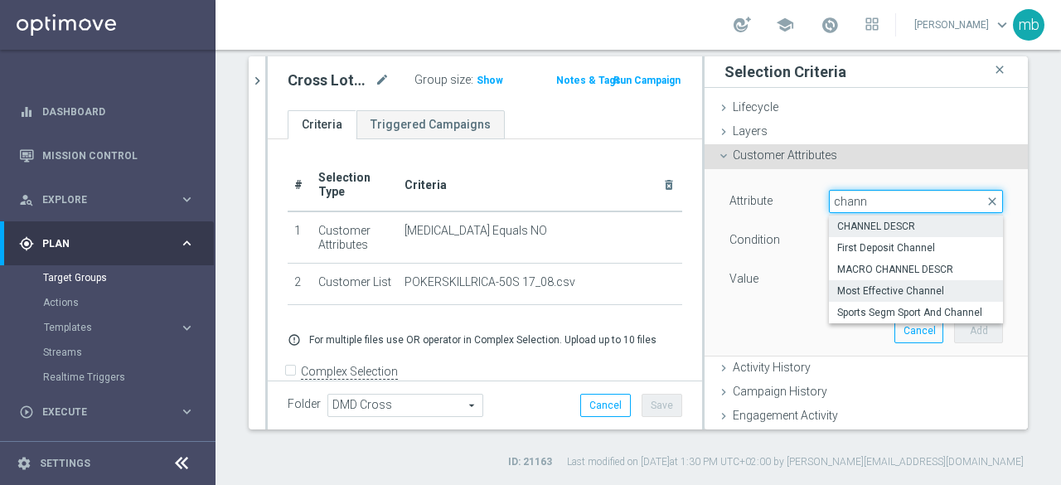
type input "chann"
click at [866, 220] on span "CHANNEL DESCR" at bounding box center [915, 226] width 157 height 13
type input "CHANNEL DESCR"
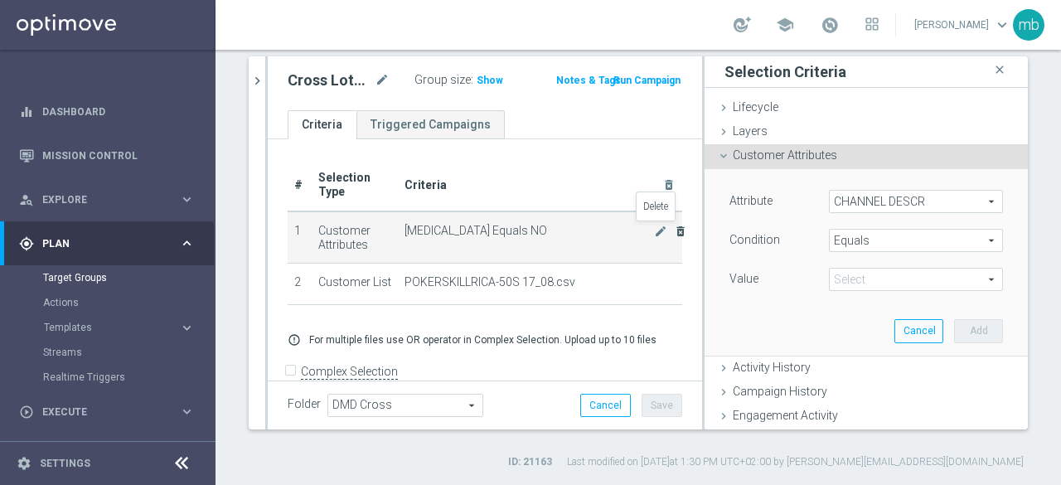
click at [674, 229] on icon "delete_forever" at bounding box center [680, 231] width 13 height 13
